Goal: Information Seeking & Learning: Learn about a topic

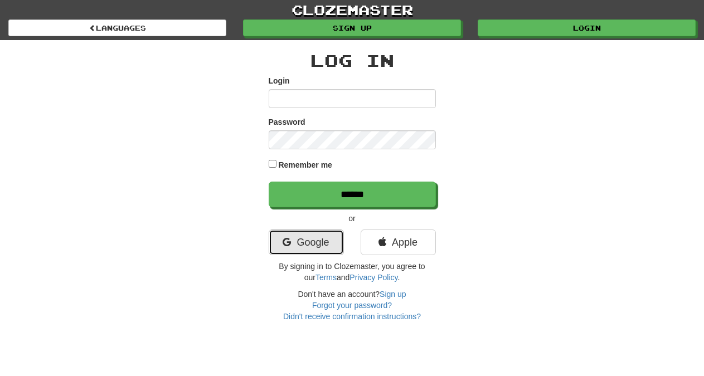
click at [312, 244] on link "Google" at bounding box center [306, 243] width 75 height 26
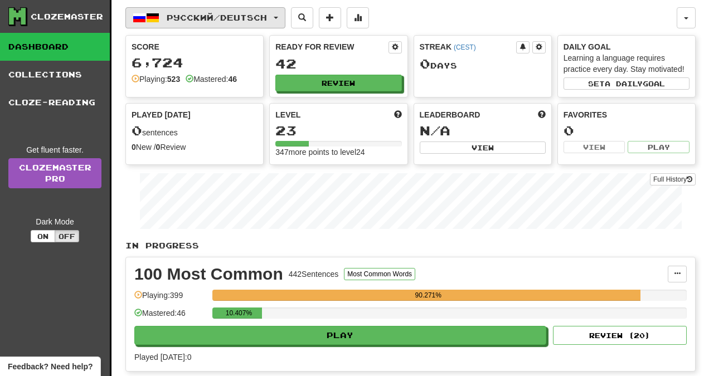
click at [278, 17] on span "button" at bounding box center [276, 18] width 4 height 2
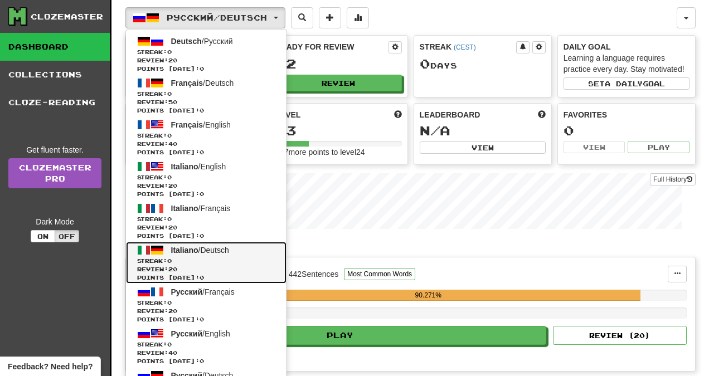
click at [178, 259] on span "Streak: 0" at bounding box center [206, 261] width 138 height 8
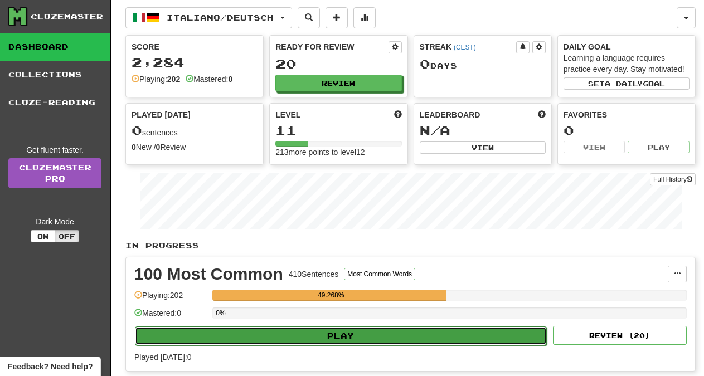
click at [350, 335] on button "Play" at bounding box center [341, 336] width 412 height 19
select select "**"
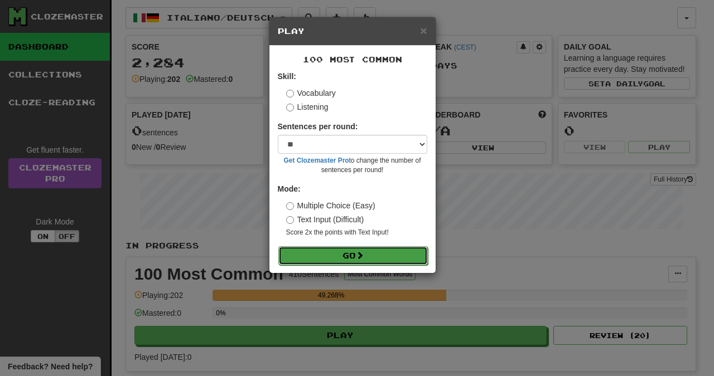
click at [352, 258] on button "Go" at bounding box center [352, 255] width 149 height 19
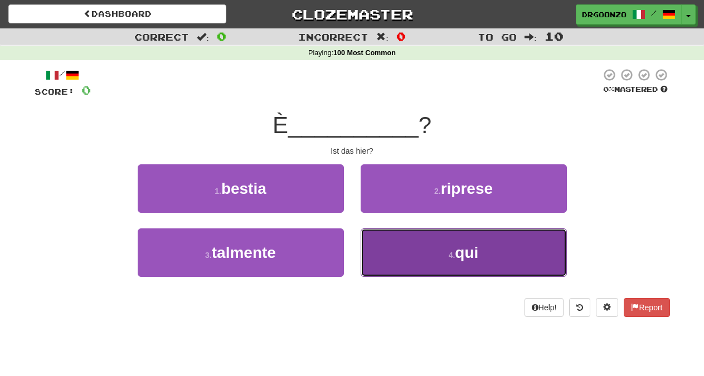
click at [419, 260] on button "4 . qui" at bounding box center [464, 253] width 206 height 49
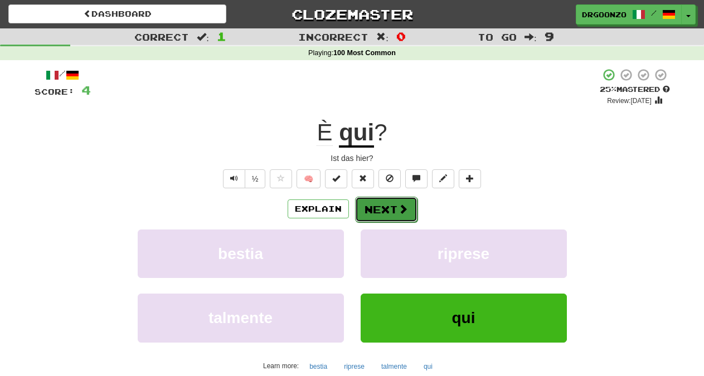
click at [386, 210] on button "Next" at bounding box center [386, 210] width 62 height 26
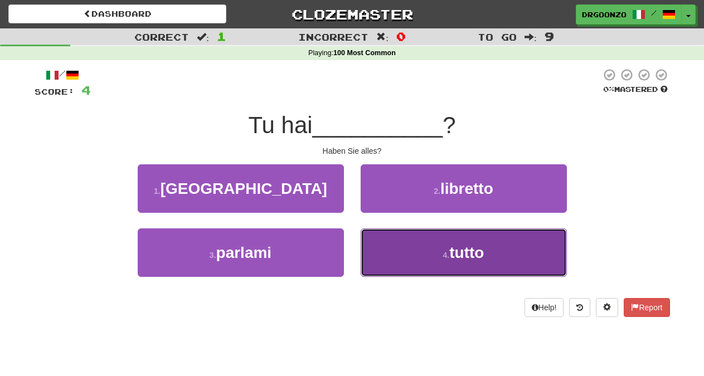
click at [450, 267] on button "4 . tutto" at bounding box center [464, 253] width 206 height 49
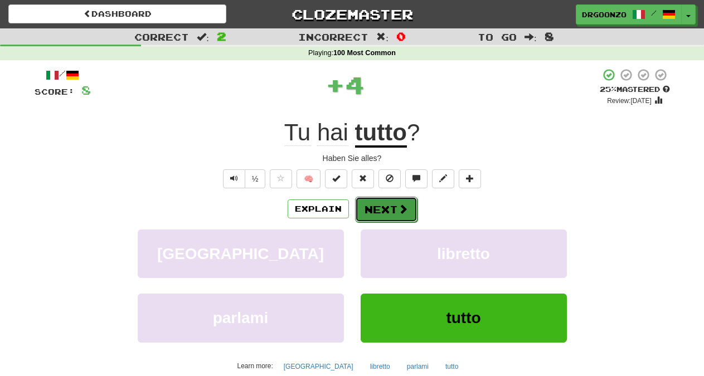
click at [398, 207] on span at bounding box center [403, 209] width 10 height 10
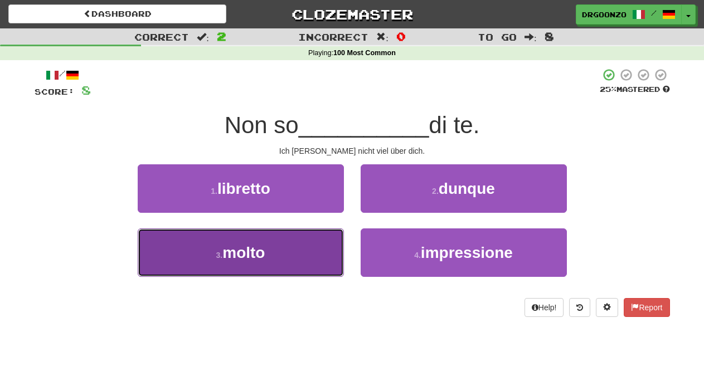
click at [304, 249] on button "3 . molto" at bounding box center [241, 253] width 206 height 49
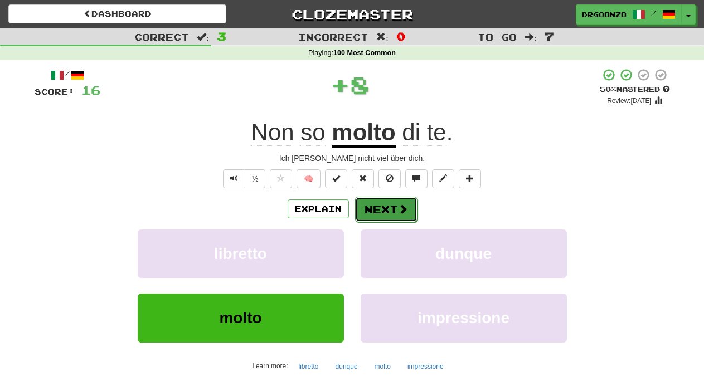
click at [386, 208] on button "Next" at bounding box center [386, 210] width 62 height 26
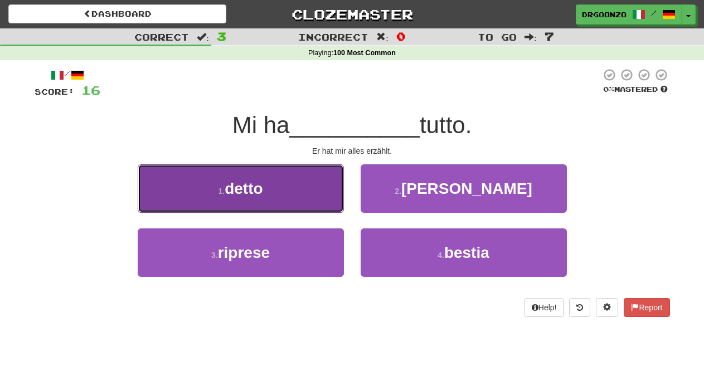
click at [239, 195] on span "detto" at bounding box center [244, 188] width 38 height 17
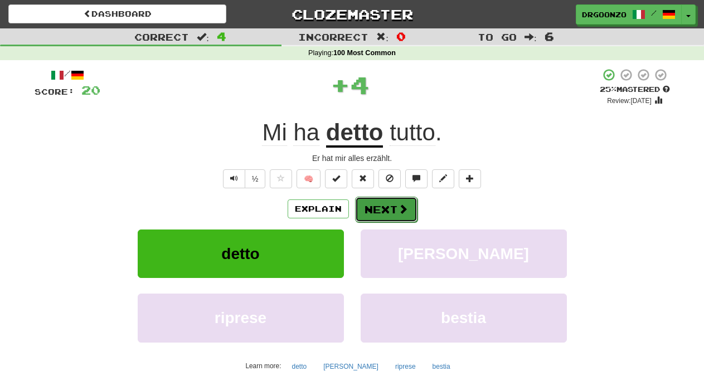
click at [366, 202] on button "Next" at bounding box center [386, 210] width 62 height 26
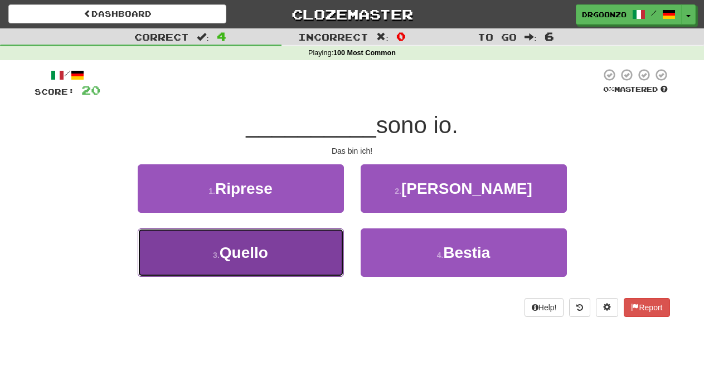
click at [240, 254] on span "Quello" at bounding box center [244, 252] width 49 height 17
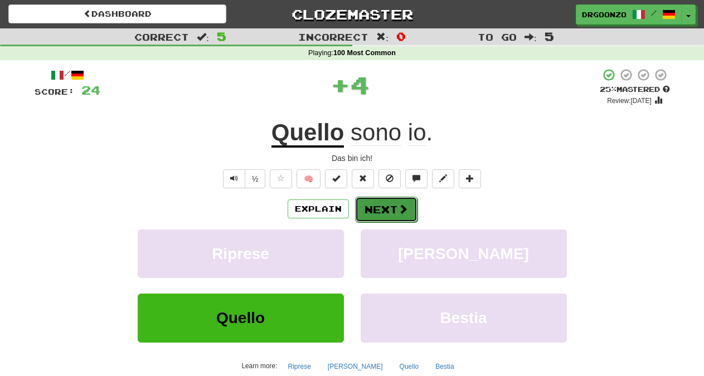
click at [389, 206] on button "Next" at bounding box center [386, 210] width 62 height 26
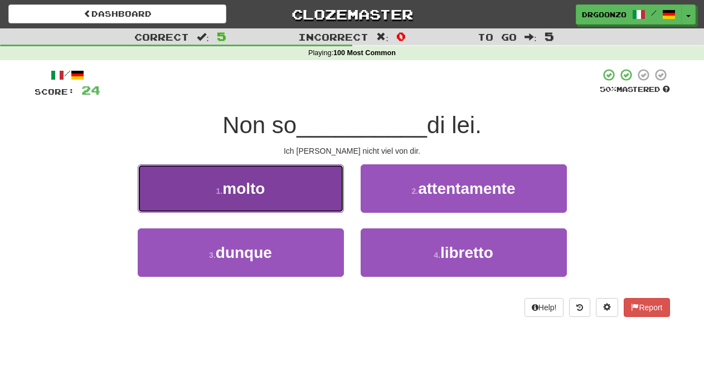
click at [298, 203] on button "1 . molto" at bounding box center [241, 188] width 206 height 49
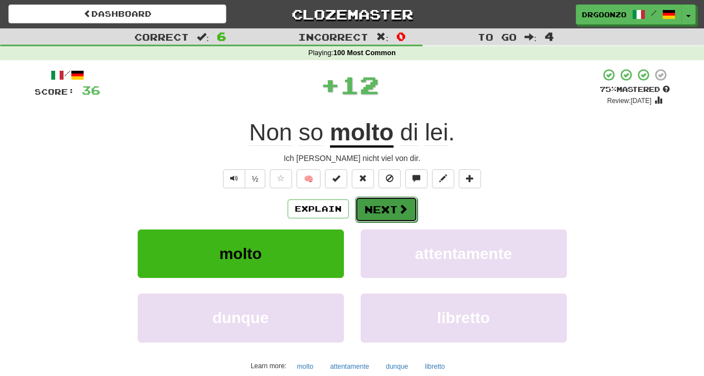
click at [375, 206] on button "Next" at bounding box center [386, 210] width 62 height 26
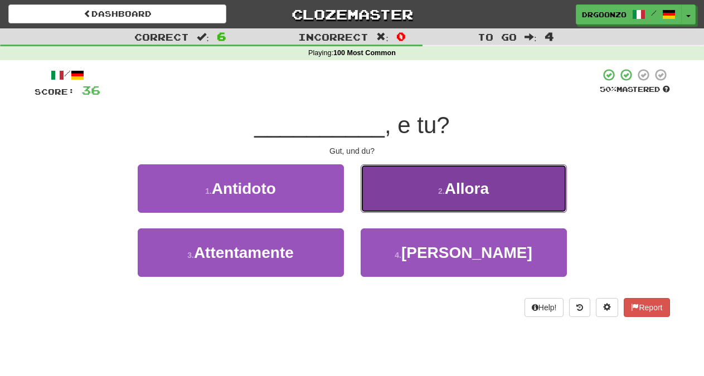
click at [431, 197] on button "2 . Allora" at bounding box center [464, 188] width 206 height 49
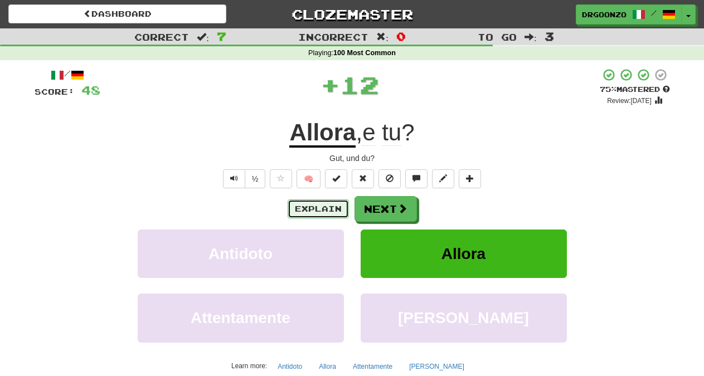
click at [323, 204] on button "Explain" at bounding box center [318, 209] width 61 height 19
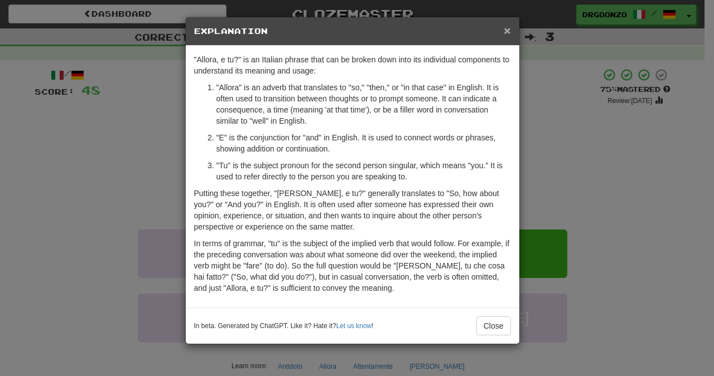
click at [505, 30] on span "×" at bounding box center [506, 30] width 7 height 13
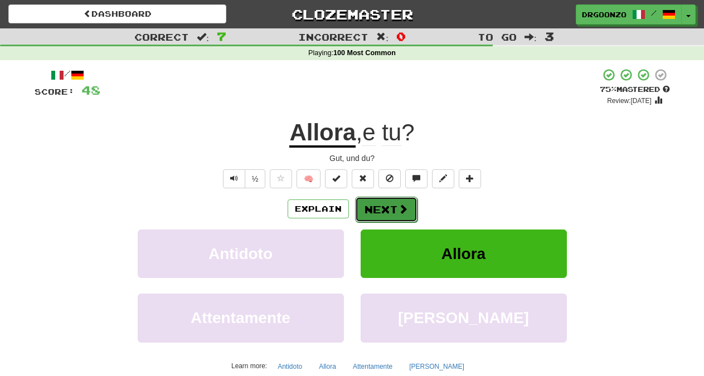
click at [394, 204] on button "Next" at bounding box center [386, 210] width 62 height 26
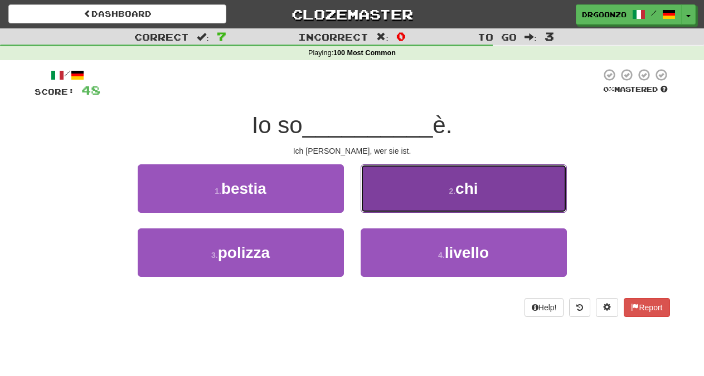
click at [464, 194] on span "chi" at bounding box center [467, 188] width 22 height 17
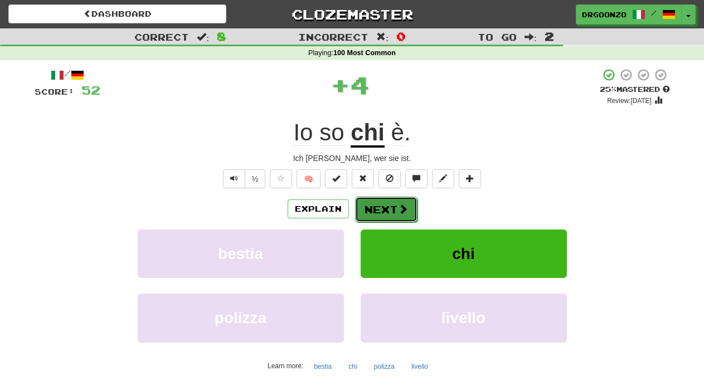
click at [399, 216] on button "Next" at bounding box center [386, 210] width 62 height 26
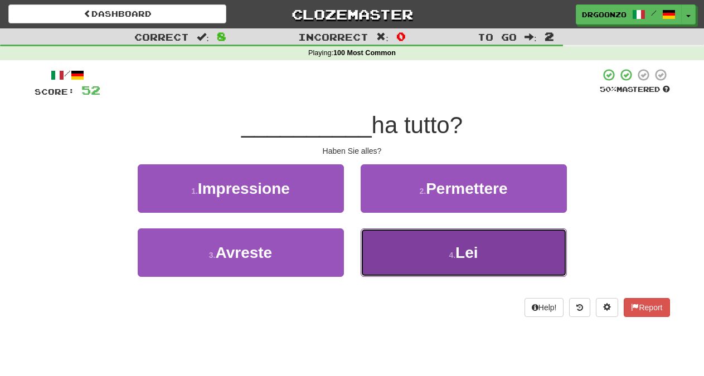
click at [447, 254] on button "4 . Lei" at bounding box center [464, 253] width 206 height 49
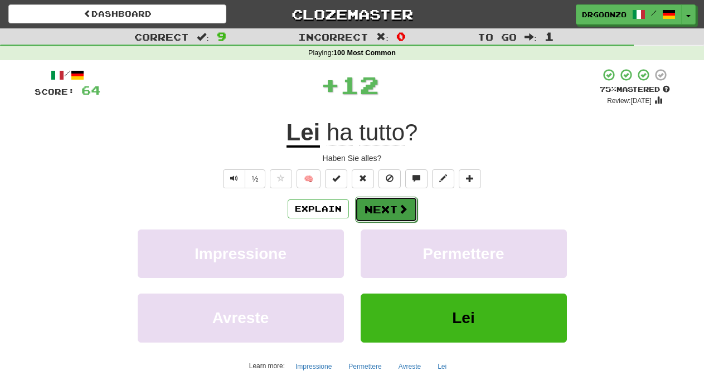
click at [412, 211] on button "Next" at bounding box center [386, 210] width 62 height 26
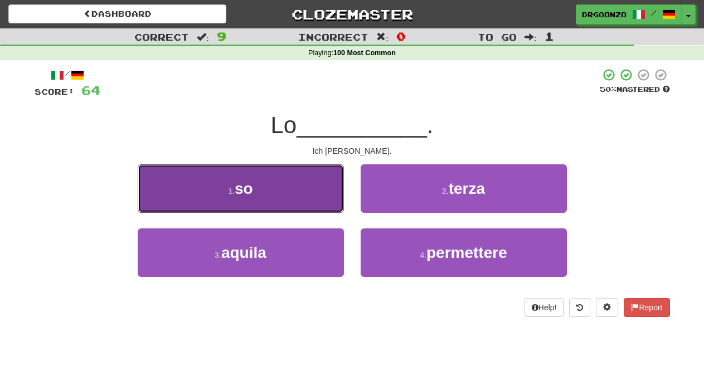
click at [276, 175] on button "1 . so" at bounding box center [241, 188] width 206 height 49
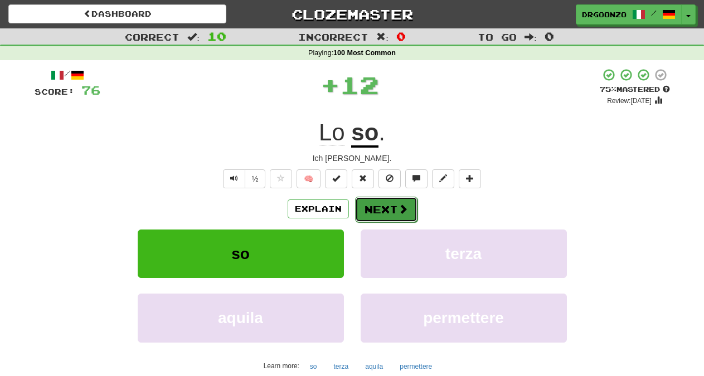
click at [403, 214] on span at bounding box center [403, 209] width 10 height 10
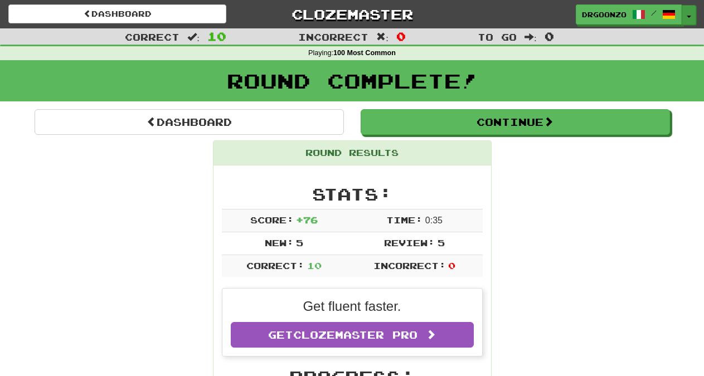
click at [689, 20] on button "Toggle Dropdown" at bounding box center [689, 15] width 14 height 20
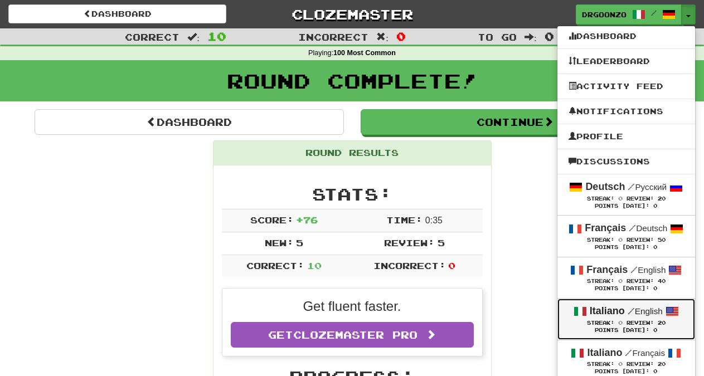
click at [633, 317] on div "Italiano / English" at bounding box center [626, 311] width 115 height 14
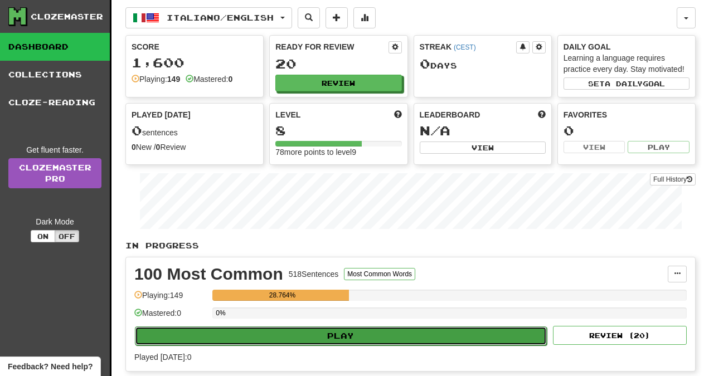
click at [361, 332] on button "Play" at bounding box center [341, 336] width 412 height 19
select select "**"
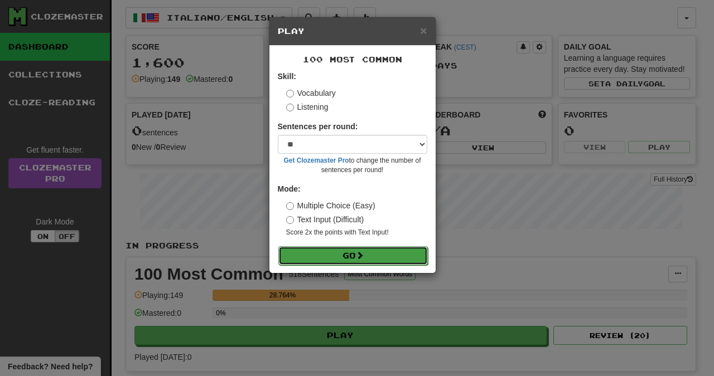
click at [376, 253] on button "Go" at bounding box center [352, 255] width 149 height 19
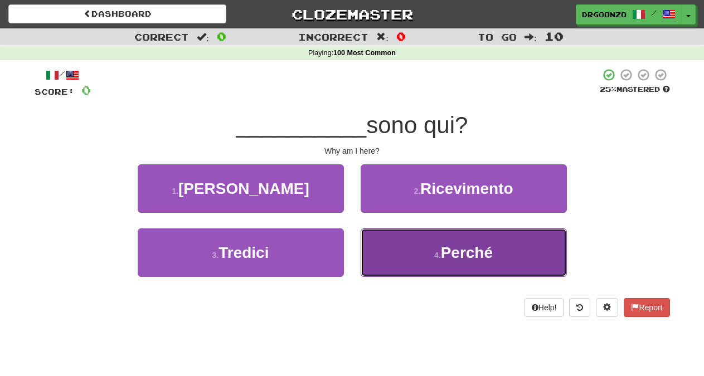
click at [472, 261] on span "Perché" at bounding box center [467, 252] width 52 height 17
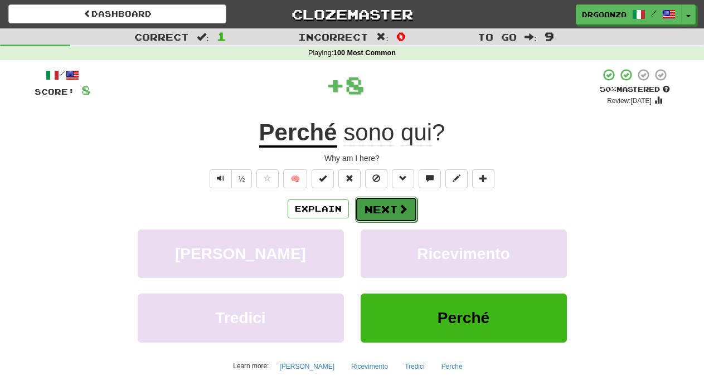
click at [399, 206] on span at bounding box center [403, 209] width 10 height 10
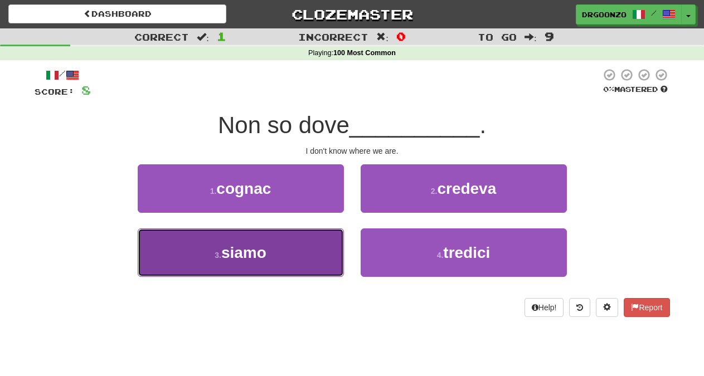
click at [259, 263] on button "3 . siamo" at bounding box center [241, 253] width 206 height 49
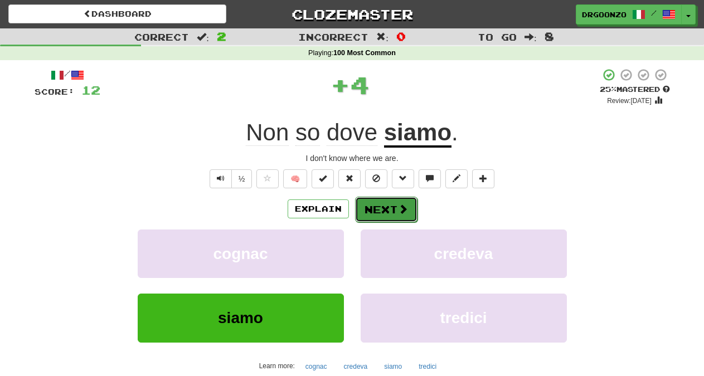
click at [390, 207] on button "Next" at bounding box center [386, 210] width 62 height 26
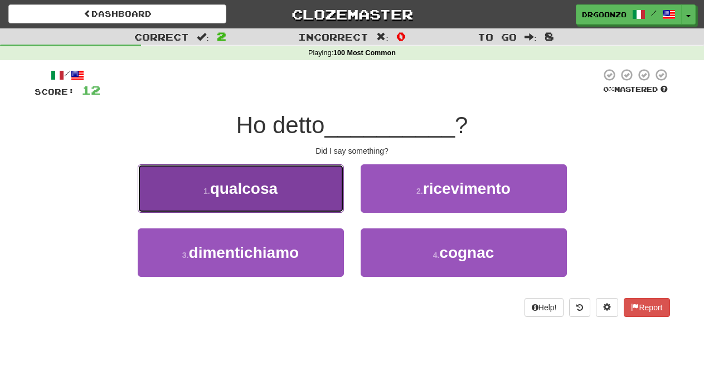
click at [293, 200] on button "1 . qualcosa" at bounding box center [241, 188] width 206 height 49
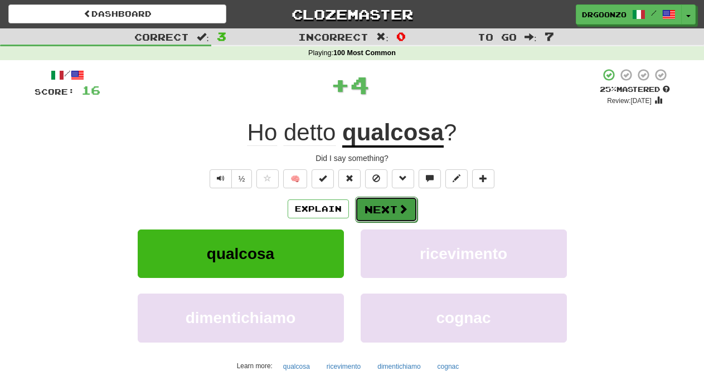
click at [406, 206] on span at bounding box center [403, 209] width 10 height 10
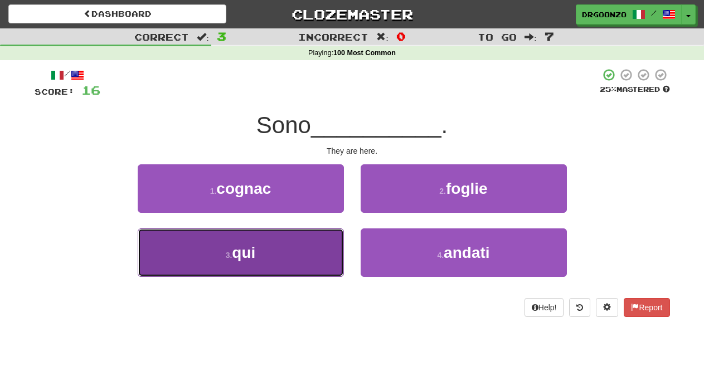
click at [270, 260] on button "3 . qui" at bounding box center [241, 253] width 206 height 49
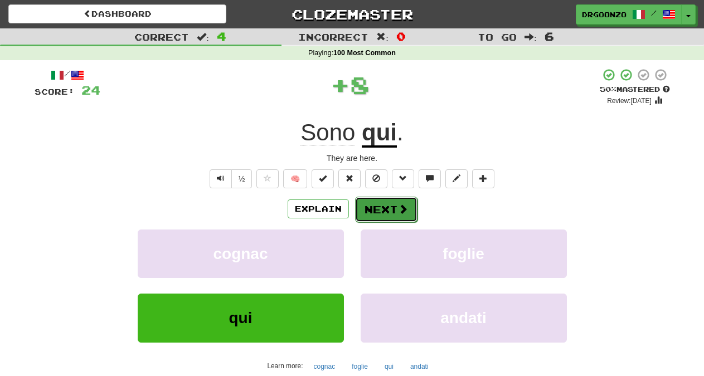
click at [398, 207] on span at bounding box center [403, 209] width 10 height 10
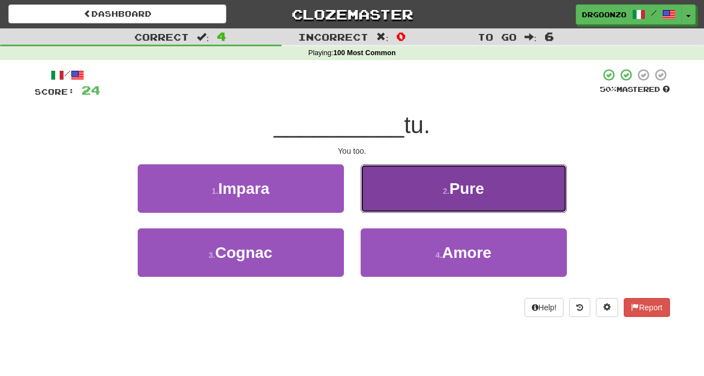
click at [430, 198] on button "2 . Pure" at bounding box center [464, 188] width 206 height 49
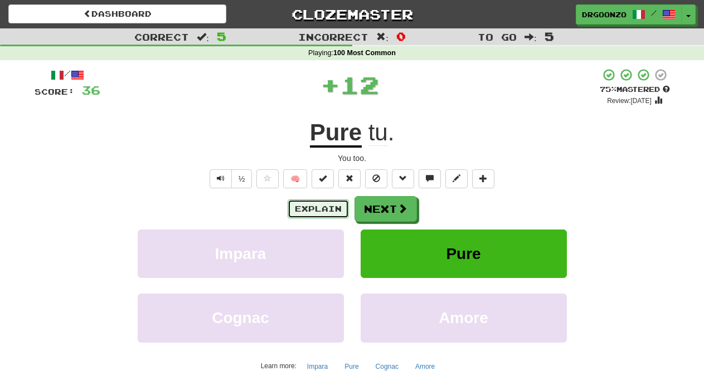
click at [299, 207] on button "Explain" at bounding box center [318, 209] width 61 height 19
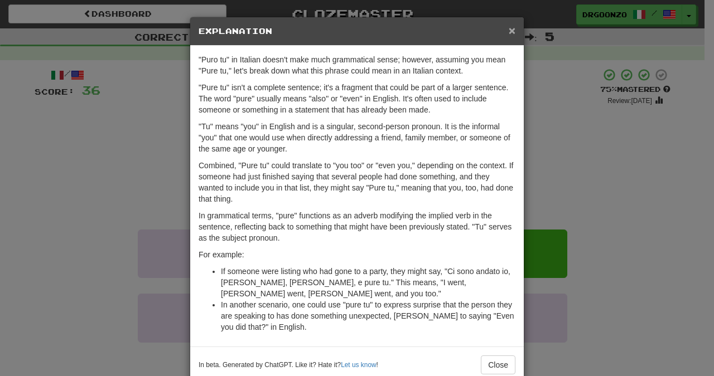
click at [508, 31] on span "×" at bounding box center [511, 30] width 7 height 13
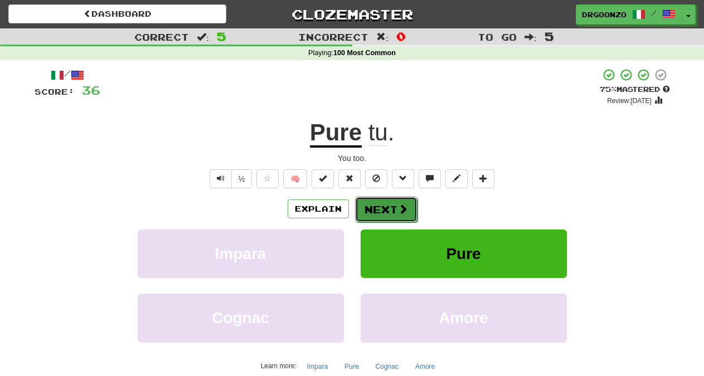
click at [396, 217] on button "Next" at bounding box center [386, 210] width 62 height 26
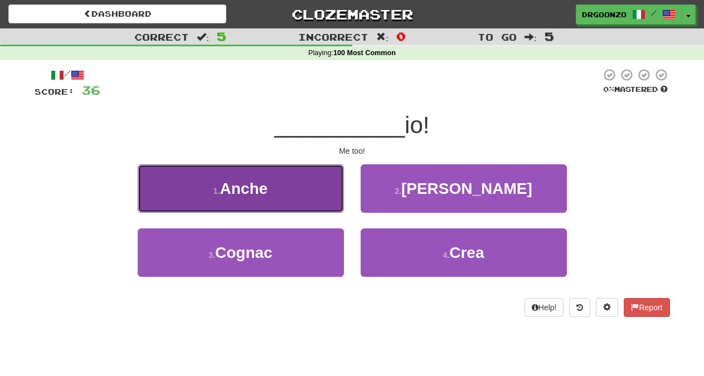
click at [244, 192] on span "Anche" at bounding box center [244, 188] width 48 height 17
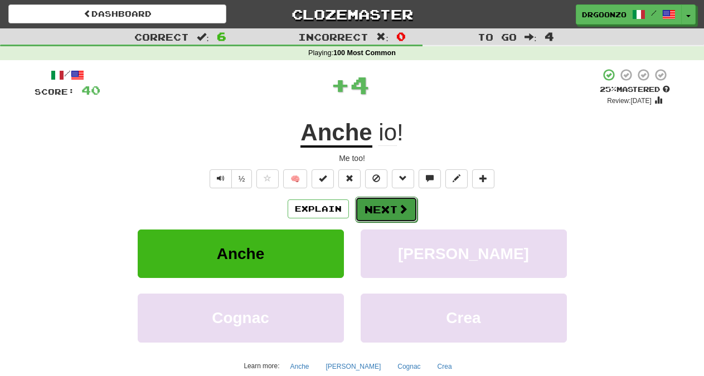
click at [406, 212] on span at bounding box center [403, 209] width 10 height 10
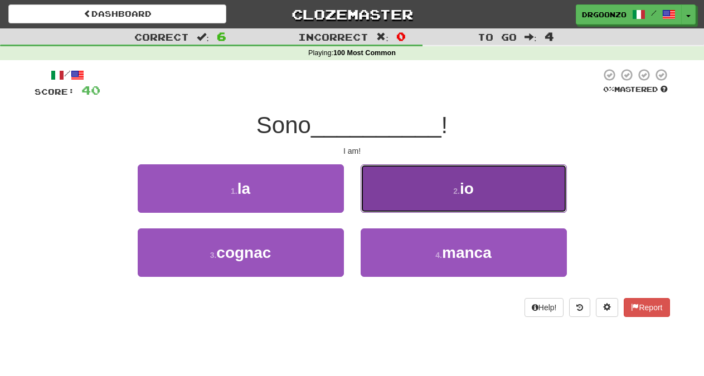
click at [439, 194] on button "2 . io" at bounding box center [464, 188] width 206 height 49
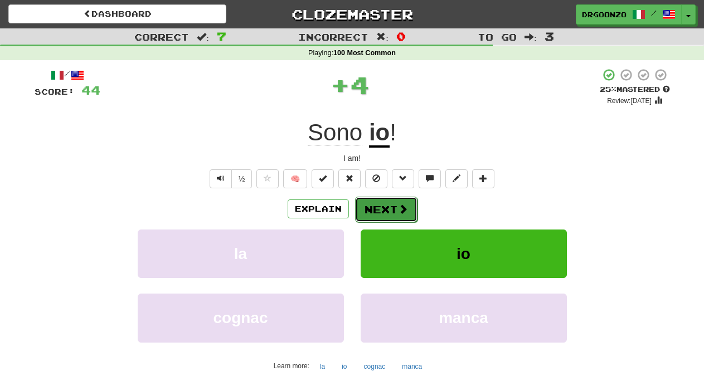
click at [389, 212] on button "Next" at bounding box center [386, 210] width 62 height 26
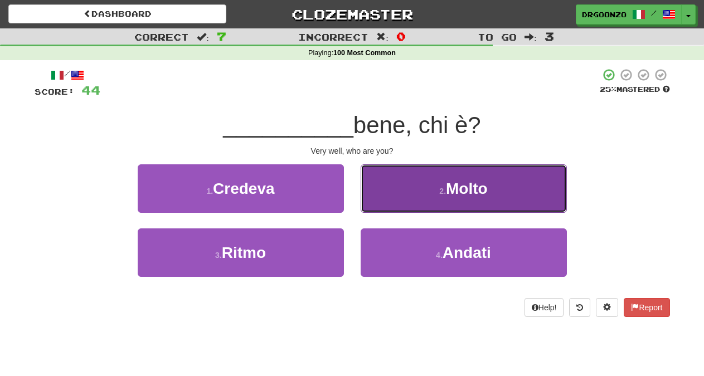
click at [439, 193] on small "2 ." at bounding box center [442, 191] width 7 height 9
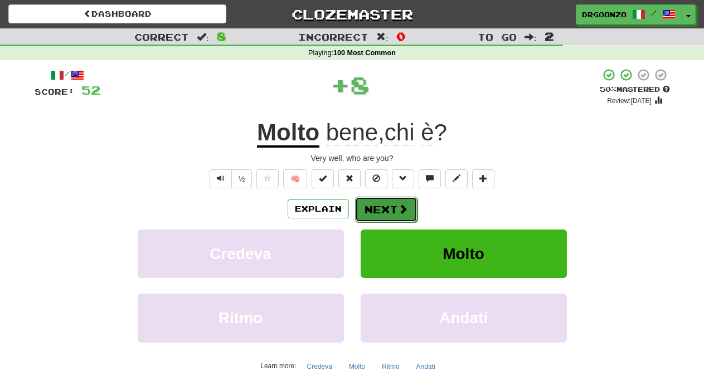
click at [406, 212] on button "Next" at bounding box center [386, 210] width 62 height 26
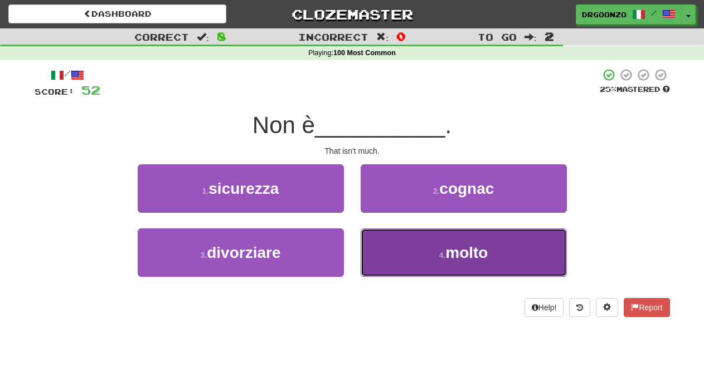
click at [438, 249] on button "4 . molto" at bounding box center [464, 253] width 206 height 49
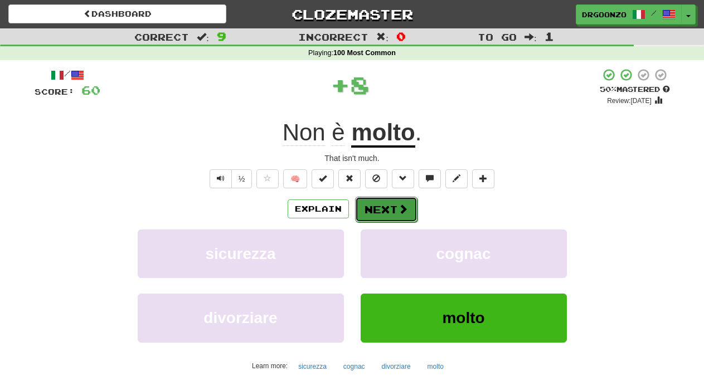
click at [403, 214] on span at bounding box center [403, 209] width 10 height 10
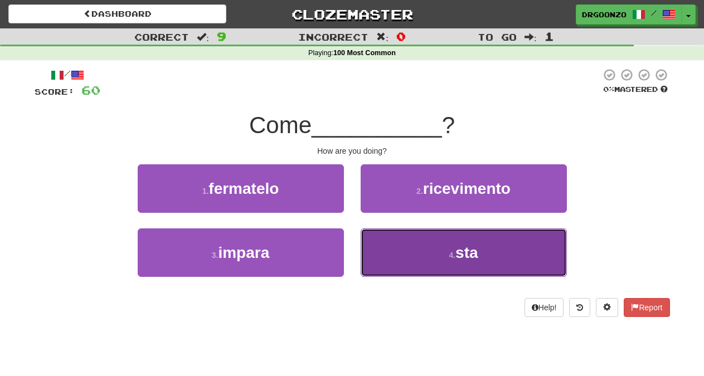
click at [459, 254] on span "sta" at bounding box center [467, 252] width 22 height 17
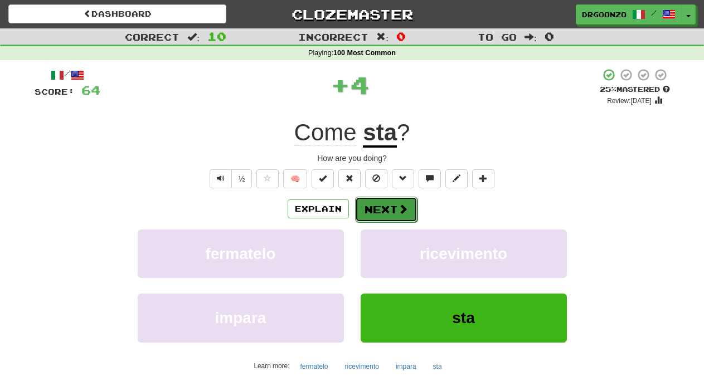
click at [401, 215] on button "Next" at bounding box center [386, 210] width 62 height 26
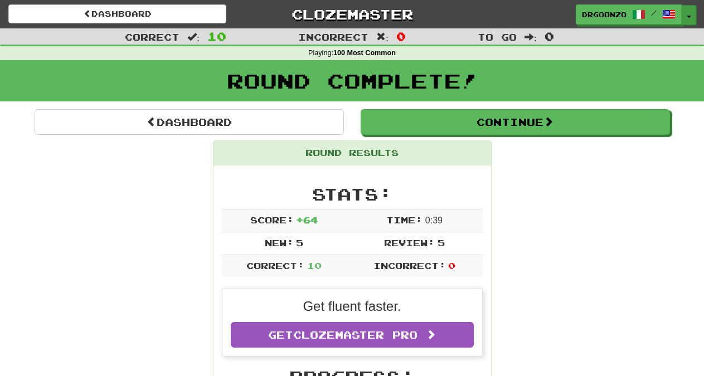
click at [692, 16] on button "Toggle Dropdown" at bounding box center [689, 15] width 14 height 20
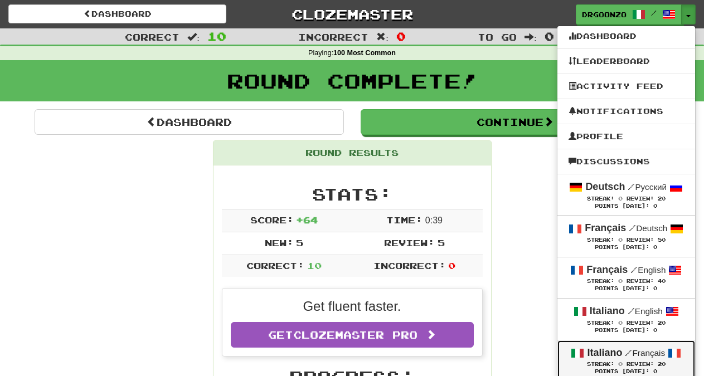
click at [638, 361] on div "Streak: 0 Review: 20" at bounding box center [626, 364] width 115 height 8
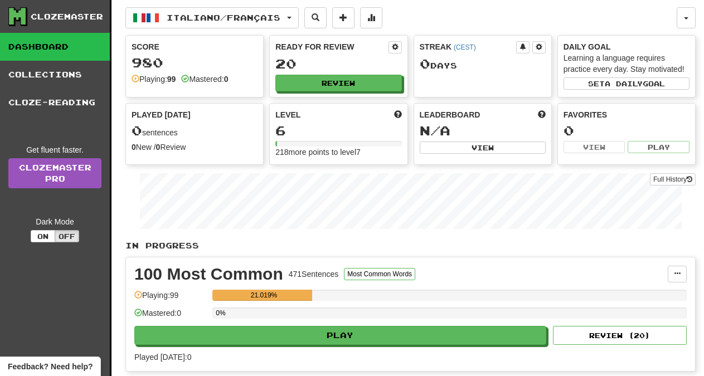
click at [332, 346] on div "100 Most Common 471 Sentences Most Common Words Manage Sentences Unpin from Das…" at bounding box center [410, 315] width 569 height 114
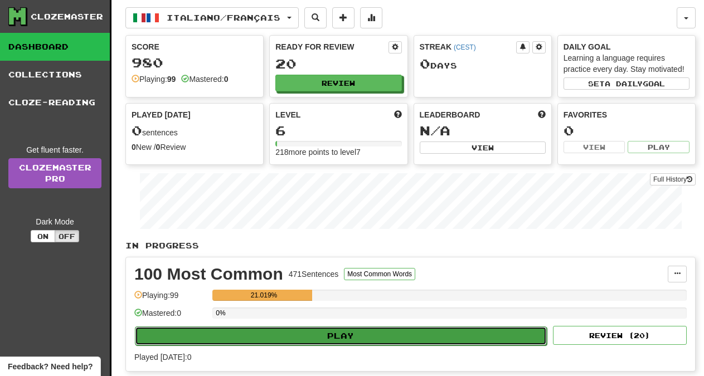
click at [333, 340] on button "Play" at bounding box center [341, 336] width 412 height 19
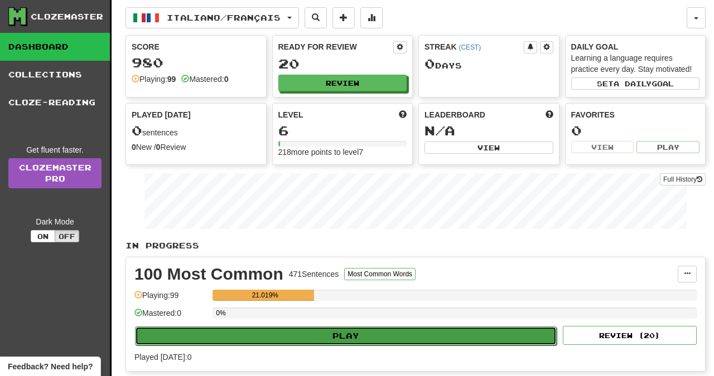
select select "**"
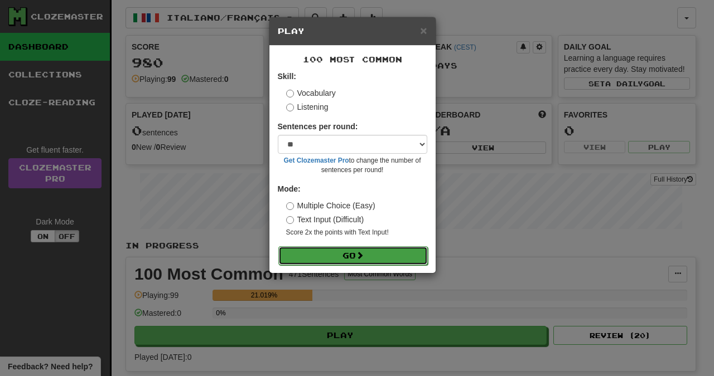
click at [340, 262] on button "Go" at bounding box center [352, 255] width 149 height 19
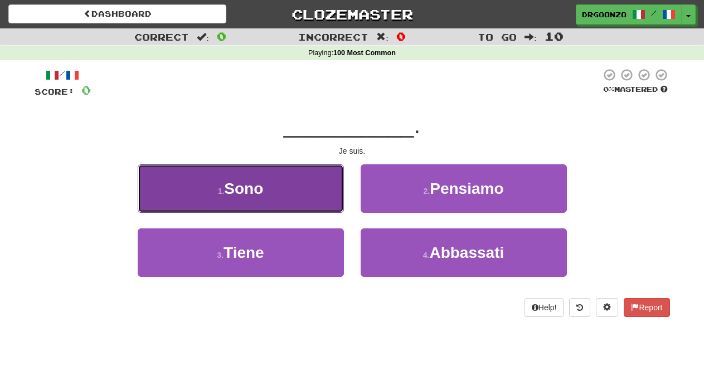
click at [263, 180] on button "1 . Sono" at bounding box center [241, 188] width 206 height 49
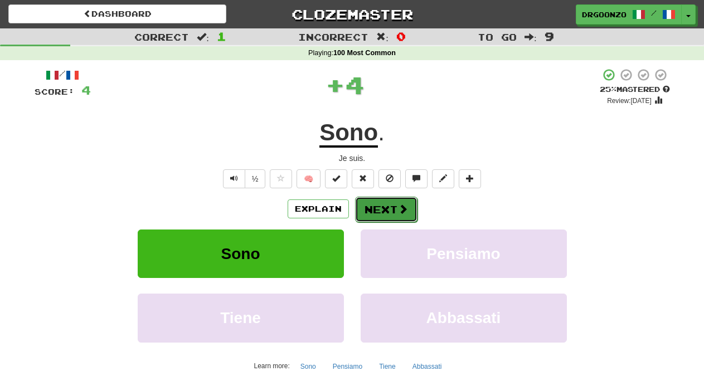
click at [381, 210] on button "Next" at bounding box center [386, 210] width 62 height 26
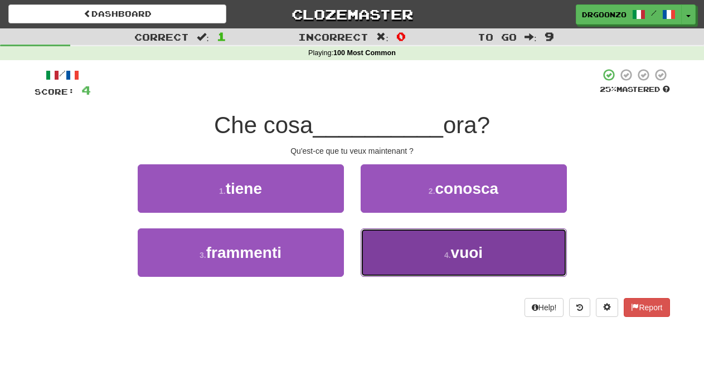
click at [471, 256] on span "vuoi" at bounding box center [467, 252] width 32 height 17
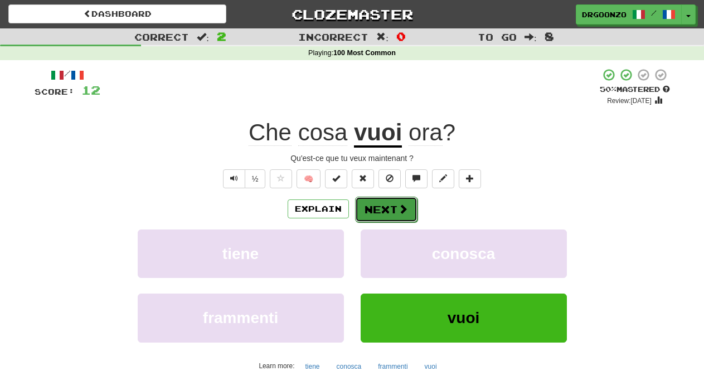
click at [401, 214] on span at bounding box center [403, 209] width 10 height 10
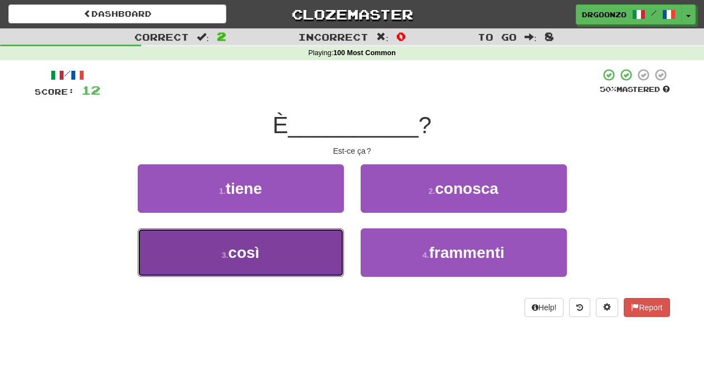
click at [284, 258] on button "3 . così" at bounding box center [241, 253] width 206 height 49
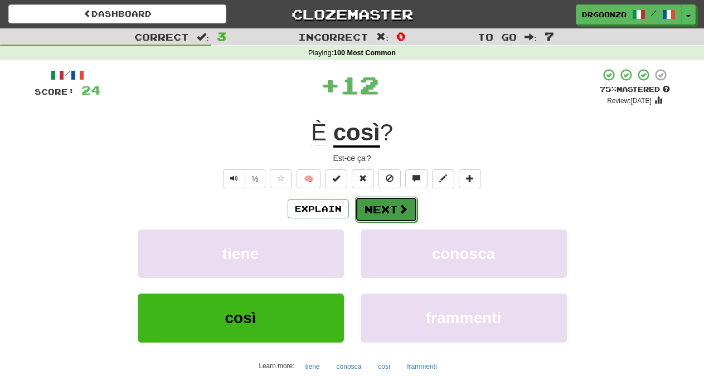
click at [403, 214] on span at bounding box center [403, 209] width 10 height 10
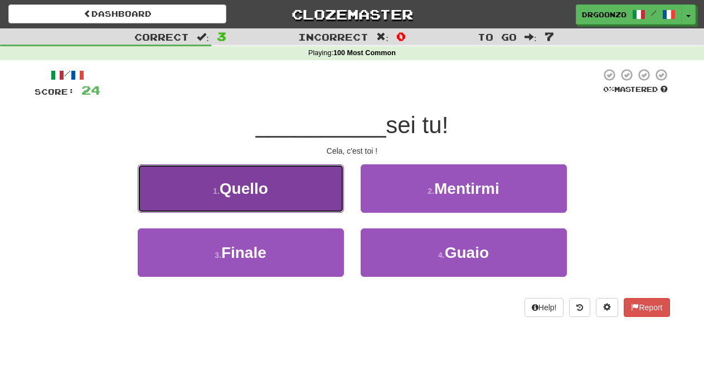
click at [280, 201] on button "1 . [GEOGRAPHIC_DATA]" at bounding box center [241, 188] width 206 height 49
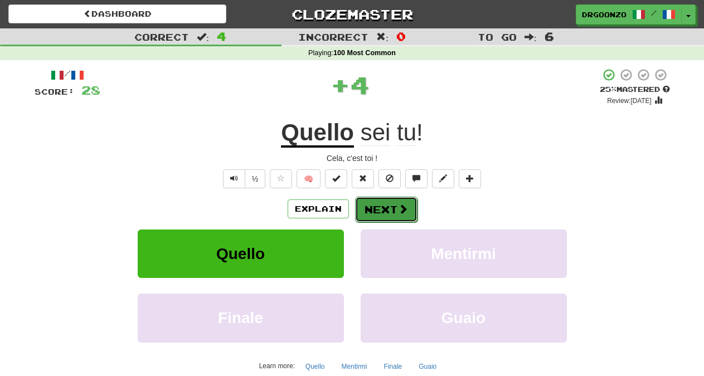
click at [374, 206] on button "Next" at bounding box center [386, 210] width 62 height 26
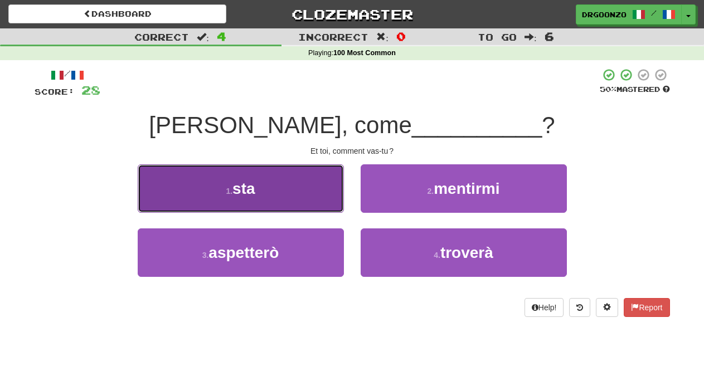
click at [259, 200] on button "1 . sta" at bounding box center [241, 188] width 206 height 49
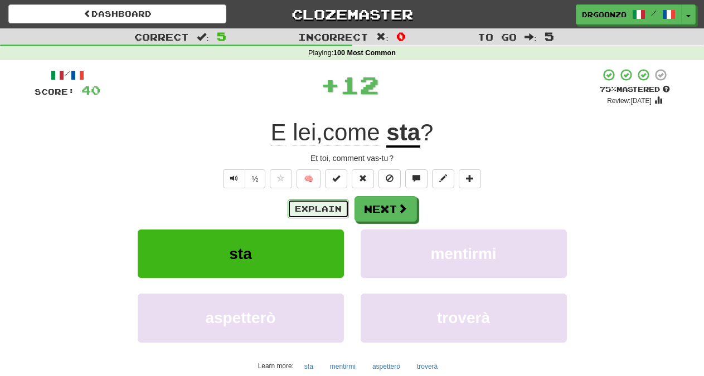
click at [301, 205] on button "Explain" at bounding box center [318, 209] width 61 height 19
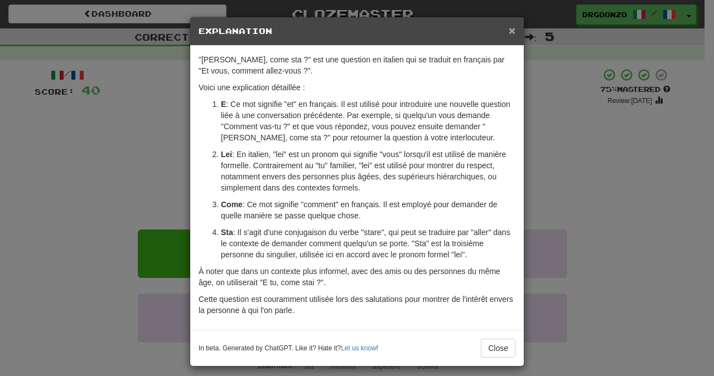
click at [508, 29] on span "×" at bounding box center [511, 30] width 7 height 13
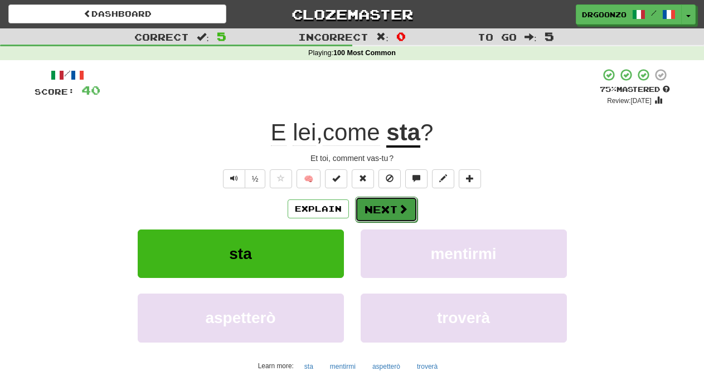
click at [407, 206] on button "Next" at bounding box center [386, 210] width 62 height 26
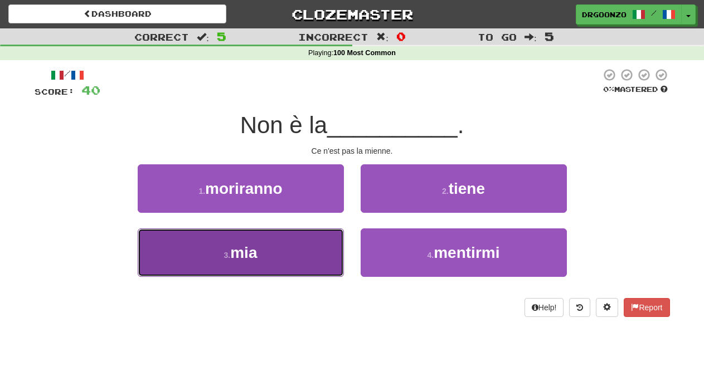
click at [292, 259] on button "3 . mia" at bounding box center [241, 253] width 206 height 49
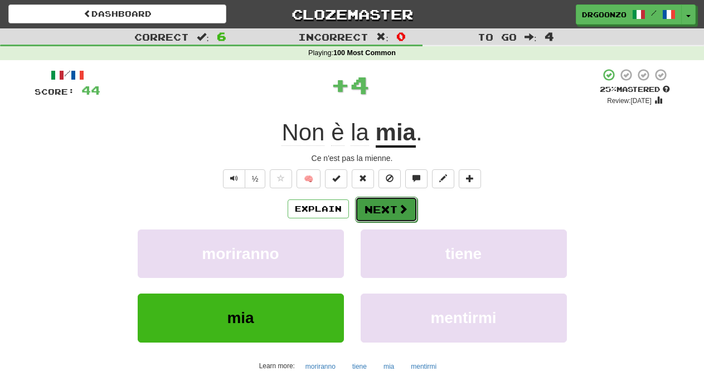
click at [374, 207] on button "Next" at bounding box center [386, 210] width 62 height 26
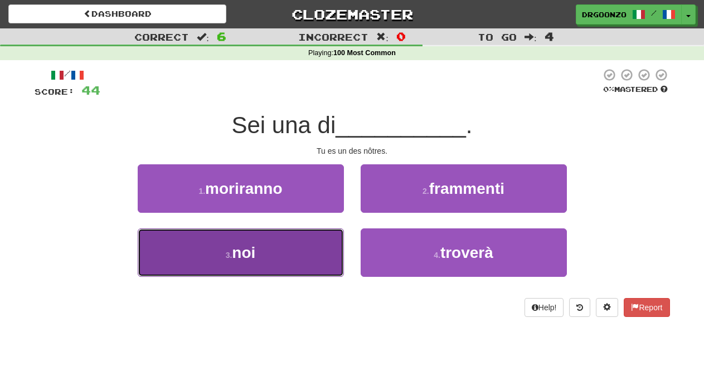
click at [291, 249] on button "3 . noi" at bounding box center [241, 253] width 206 height 49
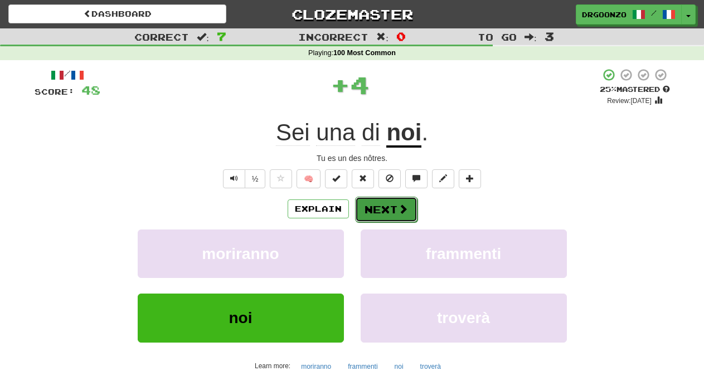
click at [376, 206] on button "Next" at bounding box center [386, 210] width 62 height 26
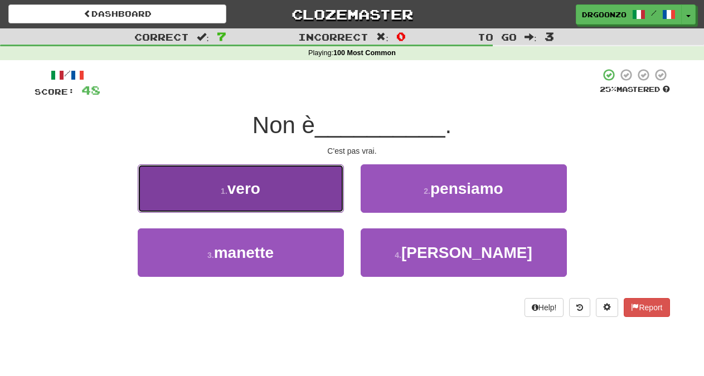
click at [297, 204] on button "1 . vero" at bounding box center [241, 188] width 206 height 49
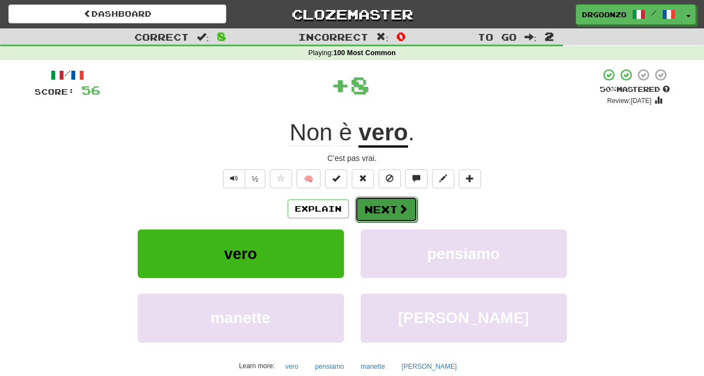
click at [378, 205] on button "Next" at bounding box center [386, 210] width 62 height 26
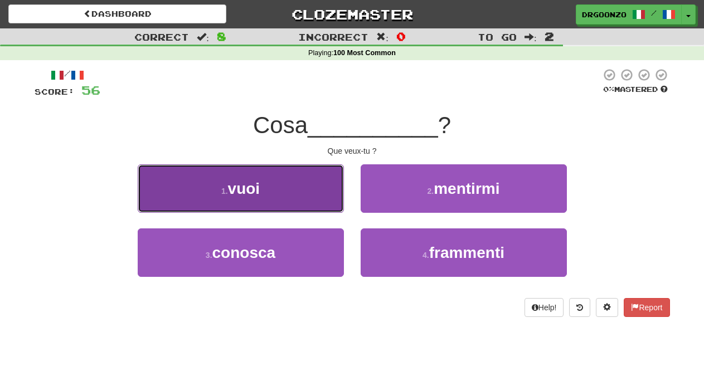
click at [277, 201] on button "1 . vuoi" at bounding box center [241, 188] width 206 height 49
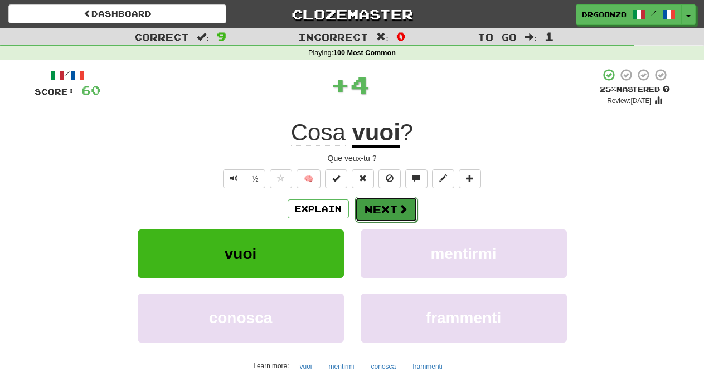
click at [388, 210] on button "Next" at bounding box center [386, 210] width 62 height 26
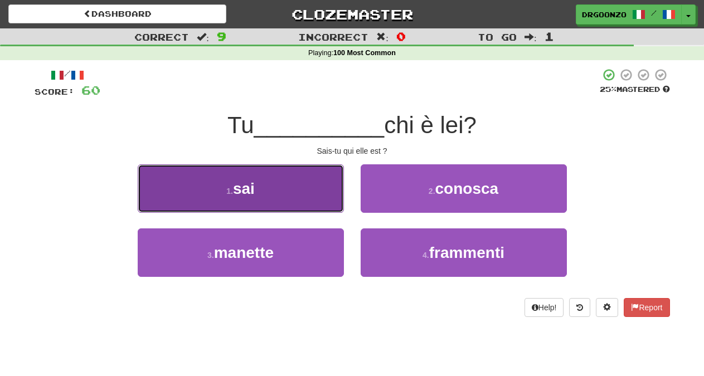
click at [281, 206] on button "1 . sai" at bounding box center [241, 188] width 206 height 49
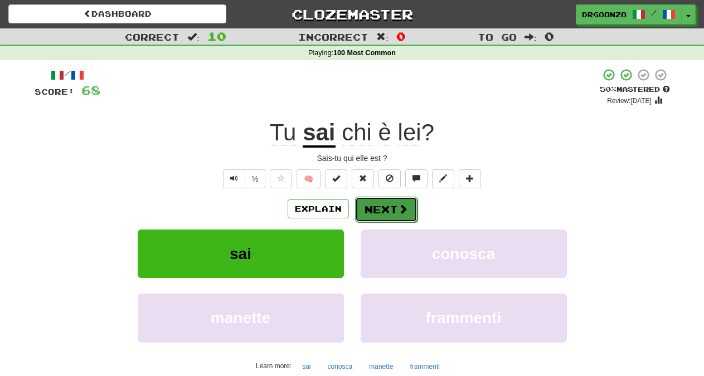
click at [389, 207] on button "Next" at bounding box center [386, 210] width 62 height 26
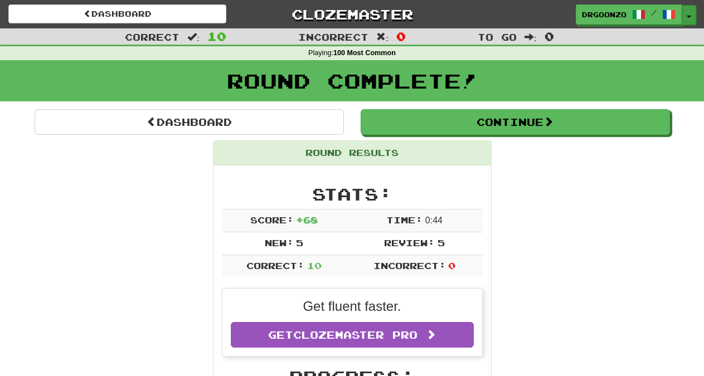
click at [689, 17] on span "button" at bounding box center [689, 17] width 4 height 2
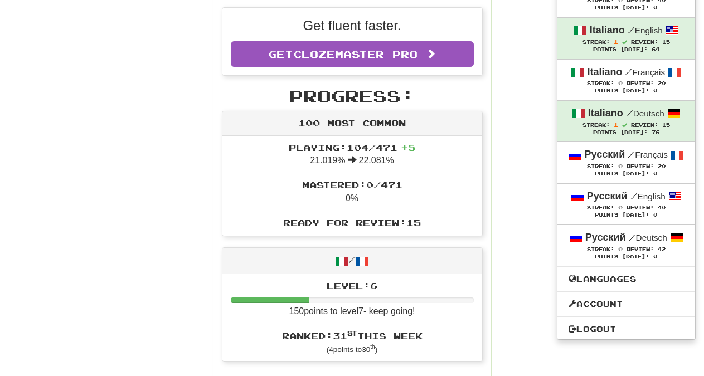
scroll to position [286, 0]
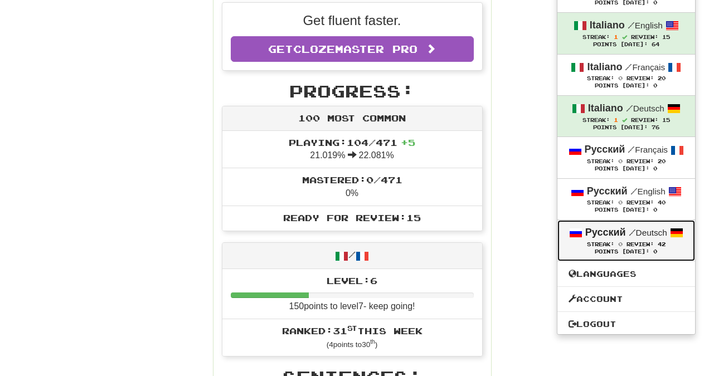
click at [645, 240] on div "Русский / Deutsch" at bounding box center [626, 233] width 115 height 14
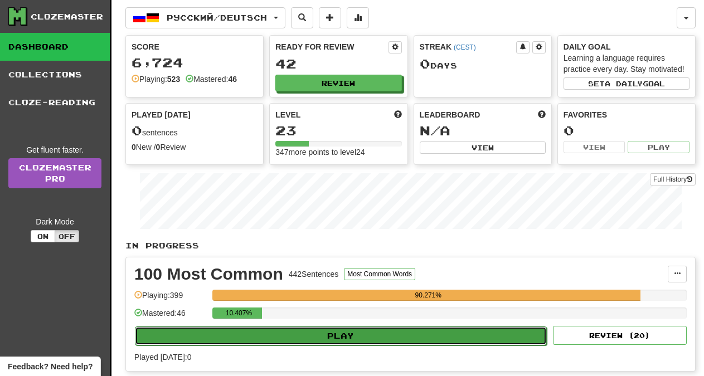
click at [337, 332] on button "Play" at bounding box center [341, 336] width 412 height 19
select select "**"
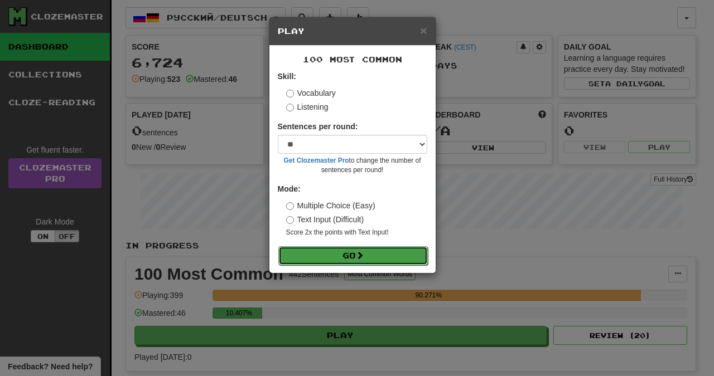
click at [345, 255] on button "Go" at bounding box center [352, 255] width 149 height 19
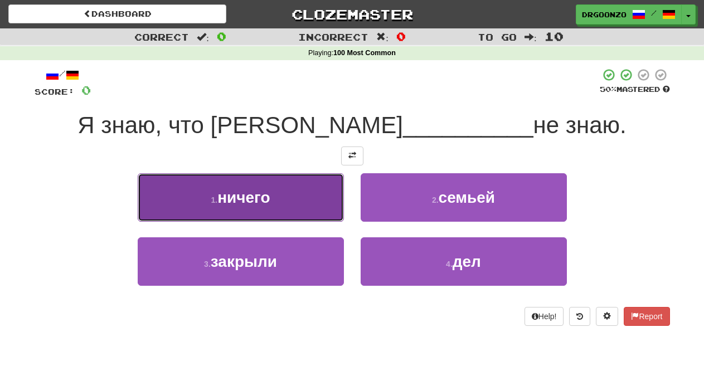
click at [259, 211] on button "1 . ничего" at bounding box center [241, 197] width 206 height 49
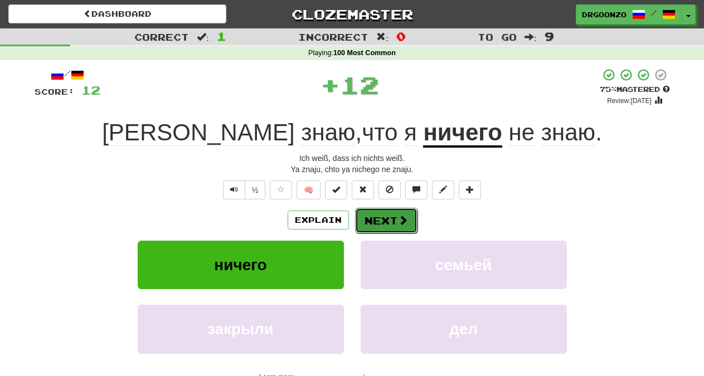
click at [377, 219] on button "Next" at bounding box center [386, 221] width 62 height 26
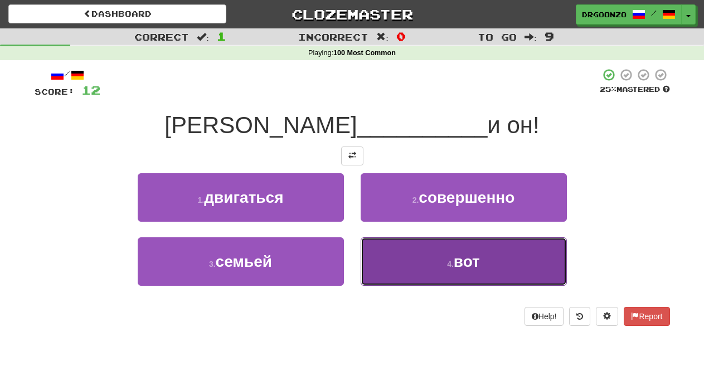
click at [466, 268] on span "вот" at bounding box center [467, 261] width 26 height 17
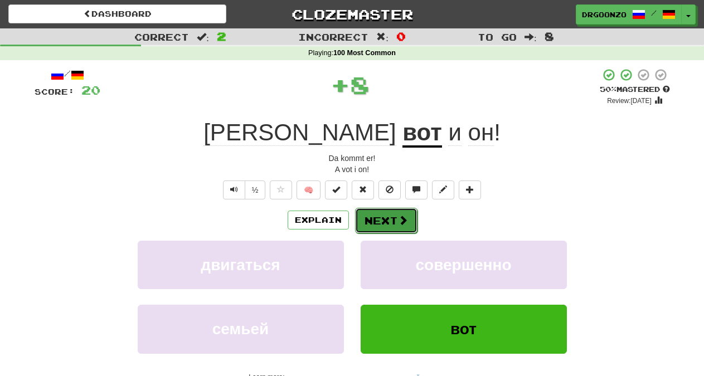
click at [407, 222] on button "Next" at bounding box center [386, 221] width 62 height 26
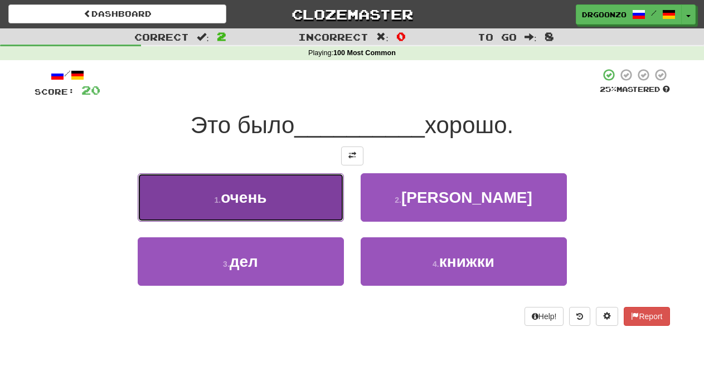
click at [254, 197] on span "очень" at bounding box center [244, 197] width 46 height 17
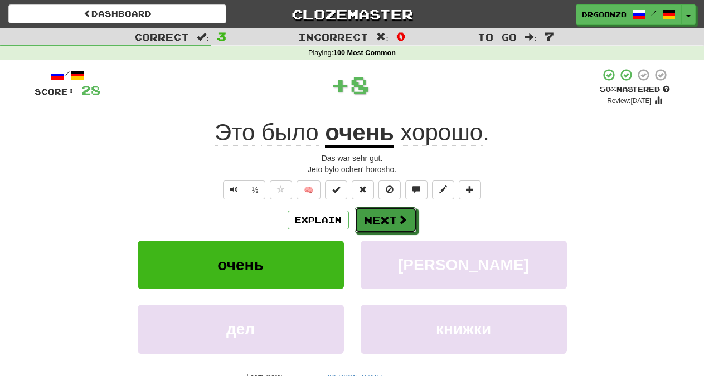
click at [378, 212] on button "Next" at bounding box center [386, 220] width 62 height 26
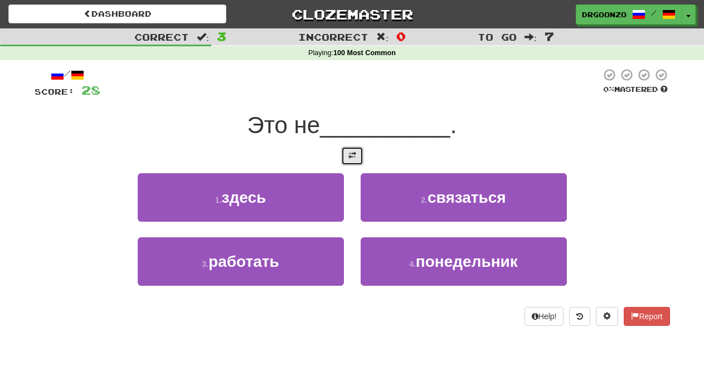
click at [346, 157] on button at bounding box center [352, 156] width 22 height 19
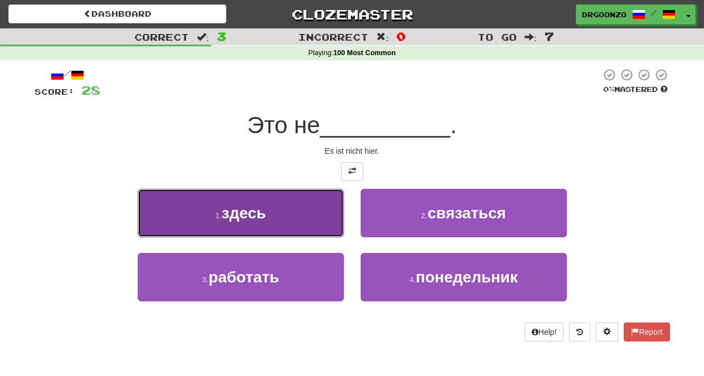
click at [262, 210] on span "здесь" at bounding box center [244, 213] width 45 height 17
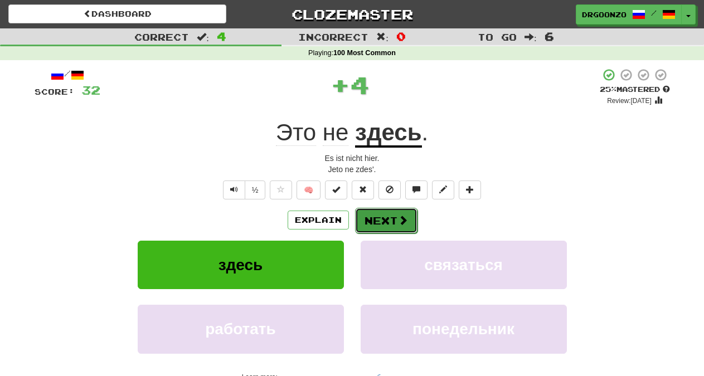
click at [396, 217] on button "Next" at bounding box center [386, 221] width 62 height 26
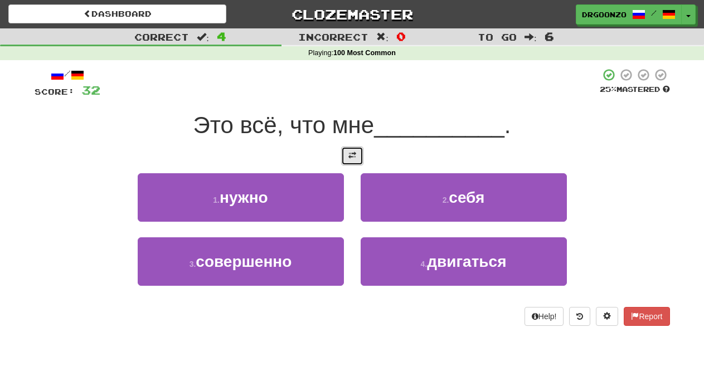
click at [355, 152] on span at bounding box center [352, 156] width 8 height 8
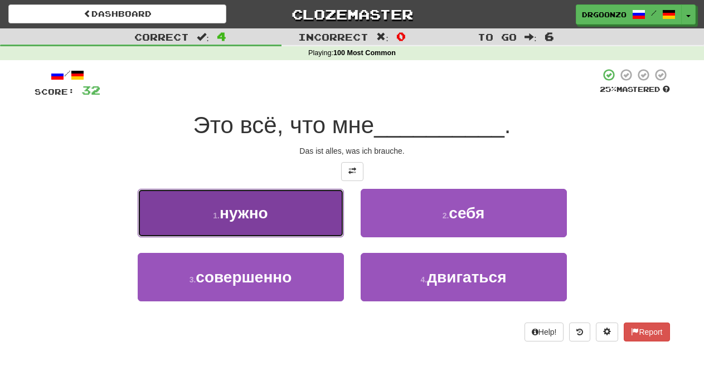
click at [285, 208] on button "1 . нужно" at bounding box center [241, 213] width 206 height 49
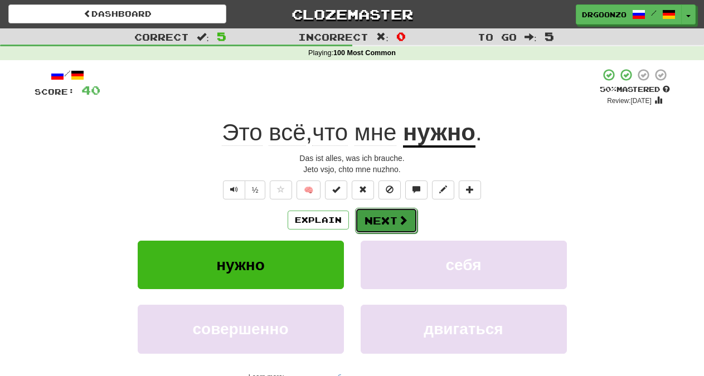
click at [386, 216] on button "Next" at bounding box center [386, 221] width 62 height 26
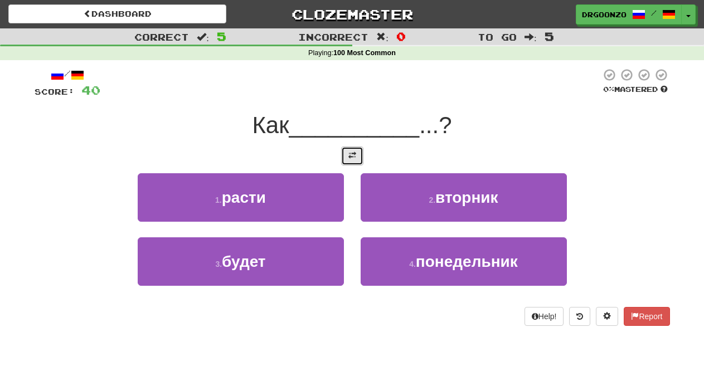
click at [351, 155] on span at bounding box center [352, 156] width 8 height 8
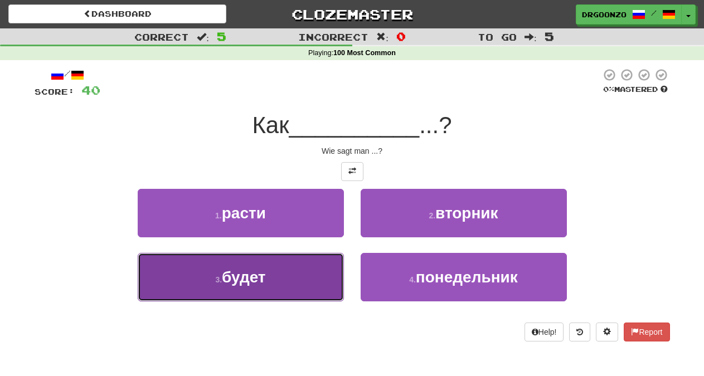
click at [279, 282] on button "3 . будет" at bounding box center [241, 277] width 206 height 49
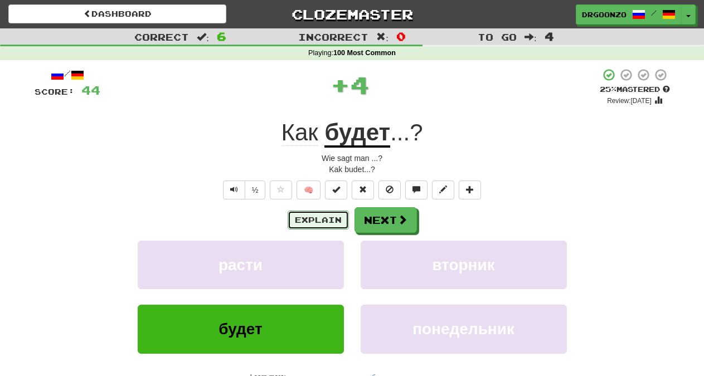
click at [309, 217] on button "Explain" at bounding box center [318, 220] width 61 height 19
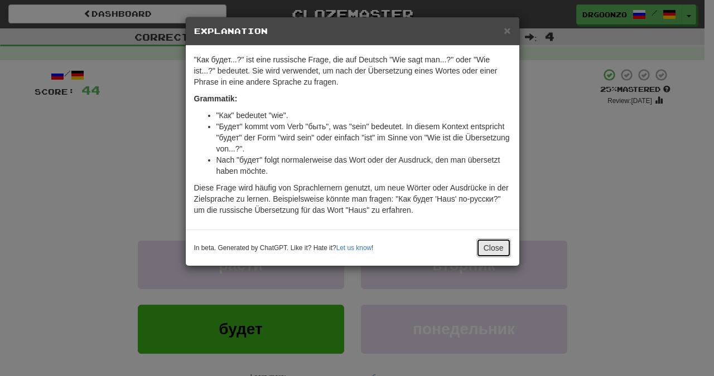
click at [493, 247] on button "Close" at bounding box center [493, 248] width 35 height 19
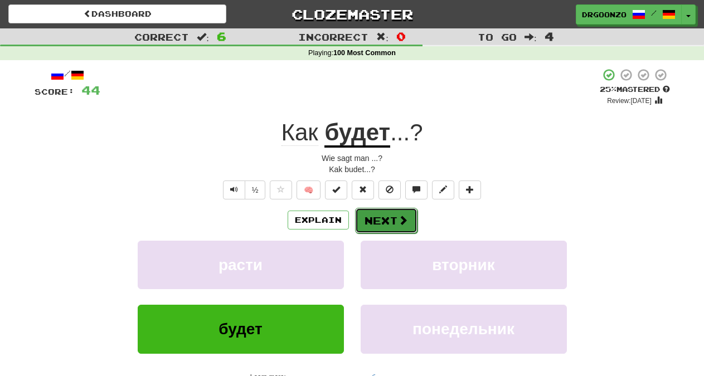
click at [384, 215] on button "Next" at bounding box center [386, 221] width 62 height 26
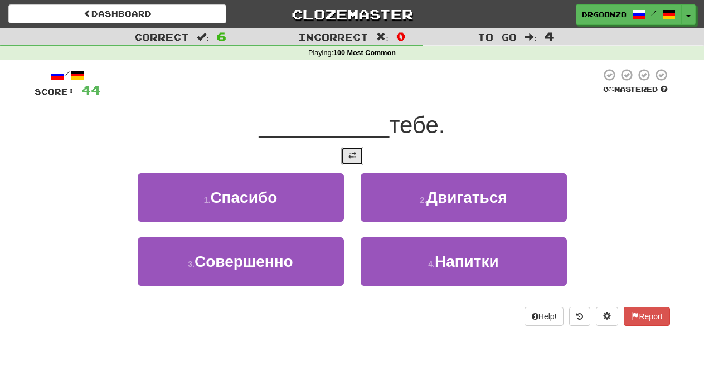
click at [345, 155] on button at bounding box center [352, 156] width 22 height 19
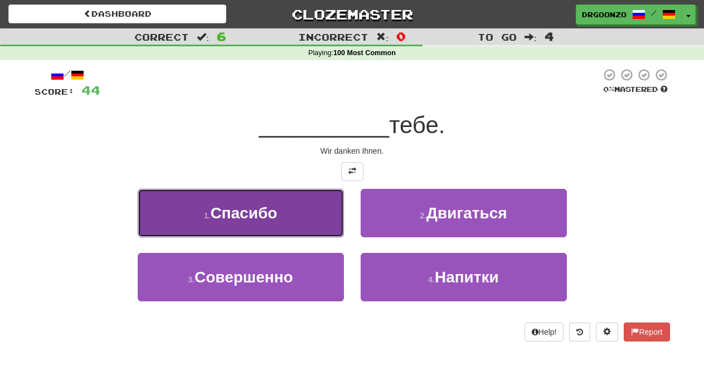
click at [294, 205] on button "1 . Спасибо" at bounding box center [241, 213] width 206 height 49
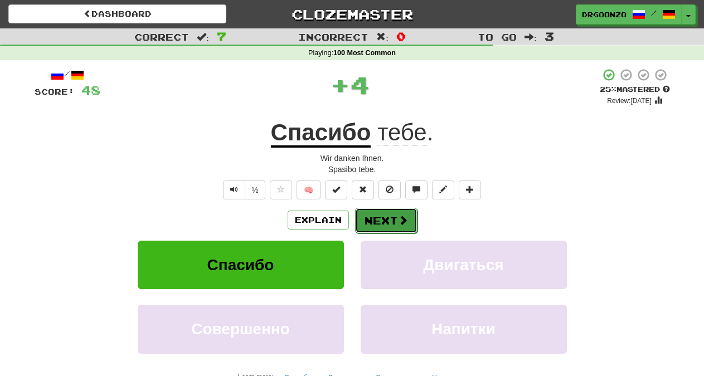
click at [392, 222] on button "Next" at bounding box center [386, 221] width 62 height 26
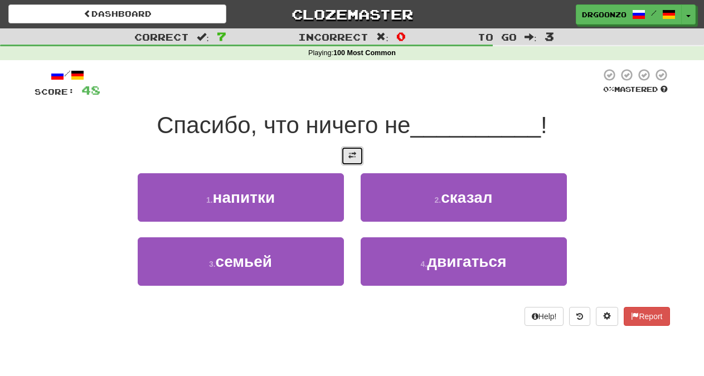
click at [350, 154] on span at bounding box center [352, 156] width 8 height 8
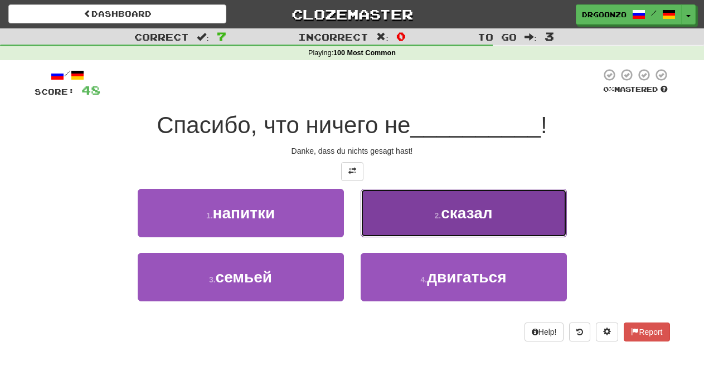
click at [447, 215] on span "сказал" at bounding box center [466, 213] width 51 height 17
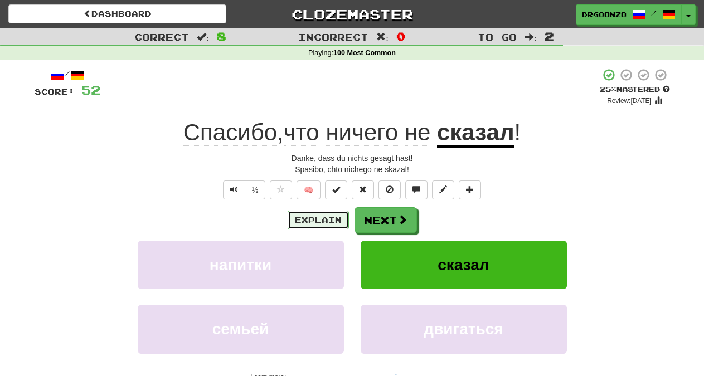
click at [311, 223] on button "Explain" at bounding box center [318, 220] width 61 height 19
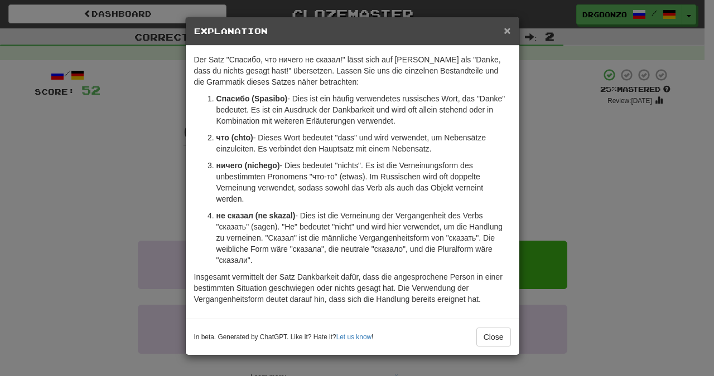
click at [510, 32] on span "×" at bounding box center [506, 30] width 7 height 13
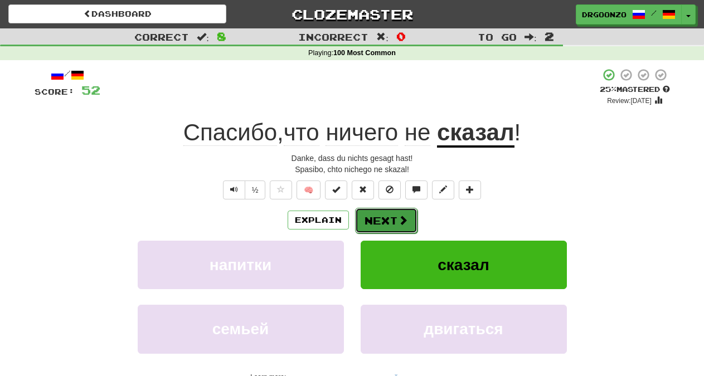
click at [389, 227] on button "Next" at bounding box center [386, 221] width 62 height 26
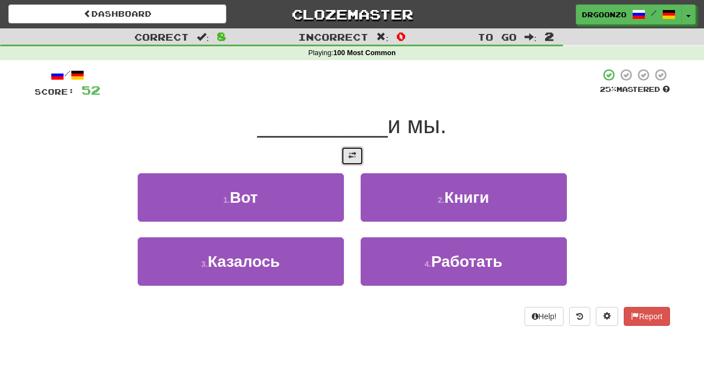
click at [347, 152] on button at bounding box center [352, 156] width 22 height 19
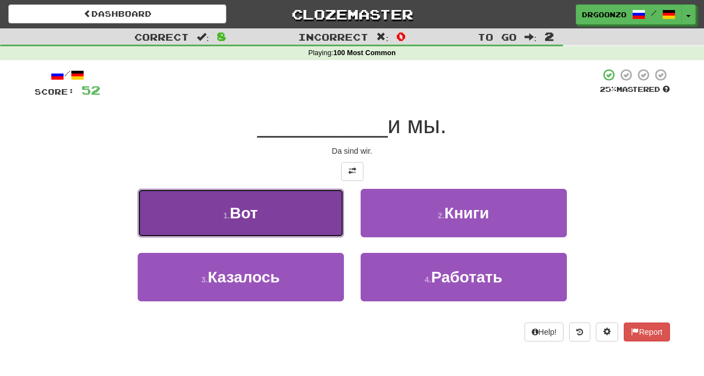
click at [294, 215] on button "1 . Вот" at bounding box center [241, 213] width 206 height 49
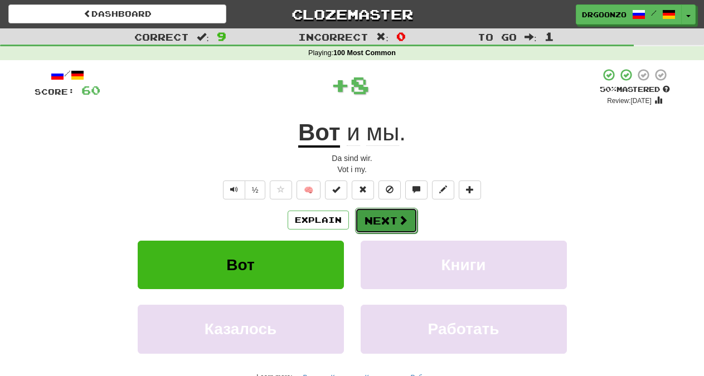
click at [384, 225] on button "Next" at bounding box center [386, 221] width 62 height 26
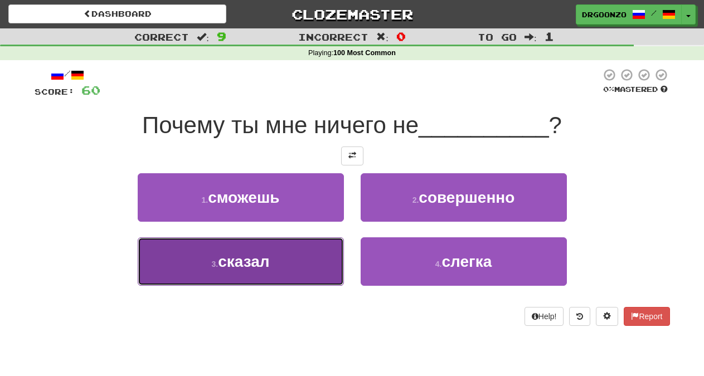
click at [293, 258] on button "3 . сказал" at bounding box center [241, 262] width 206 height 49
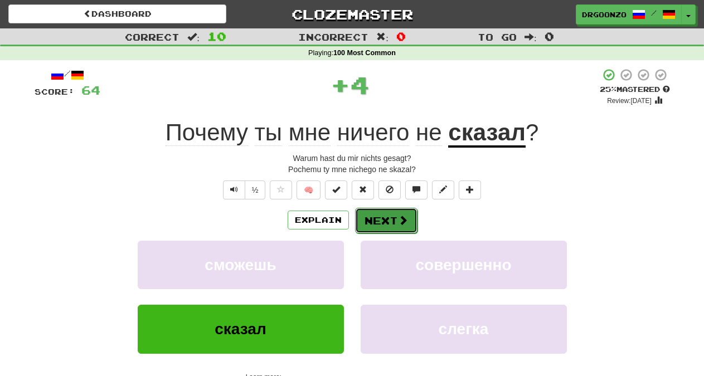
click at [388, 220] on button "Next" at bounding box center [386, 221] width 62 height 26
